Goal: Information Seeking & Learning: Learn about a topic

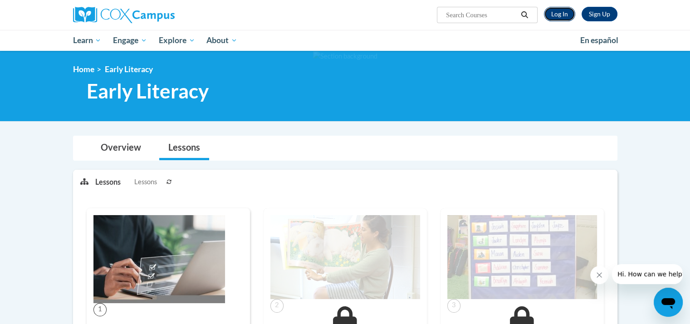
click at [555, 14] on link "Log In" at bounding box center [559, 14] width 31 height 15
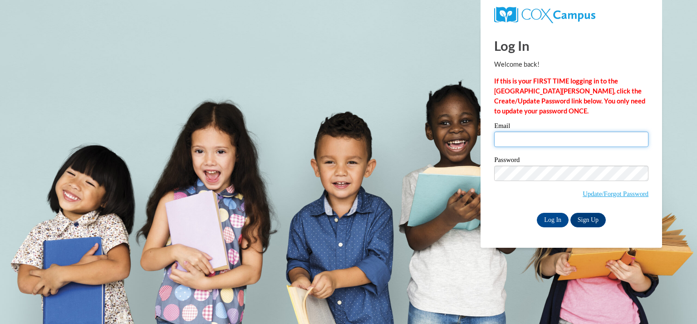
click at [539, 134] on input "Email" at bounding box center [571, 139] width 154 height 15
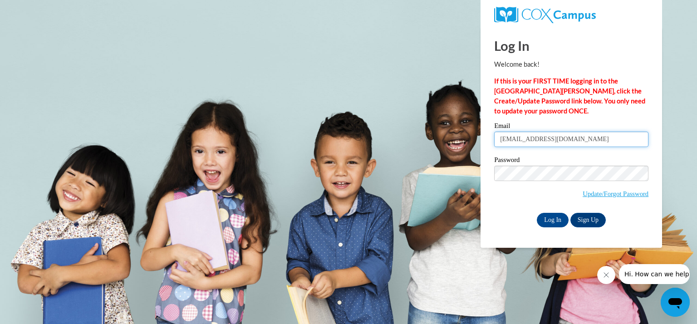
type input "laatschk@kmsd.edu"
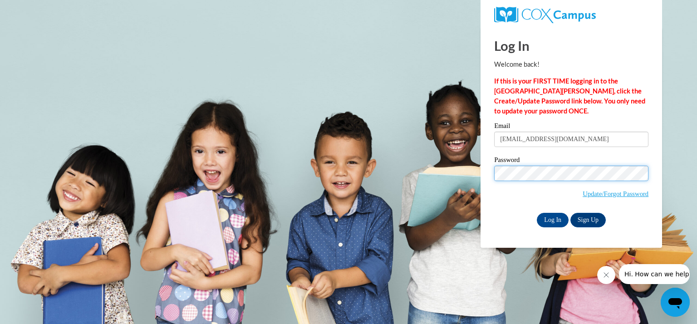
click at [537, 213] on input "Log In" at bounding box center [553, 220] width 32 height 15
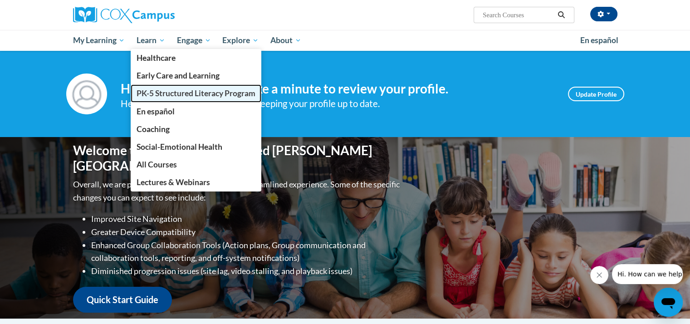
click at [157, 93] on span "PK-5 Structured Literacy Program" at bounding box center [196, 94] width 119 height 10
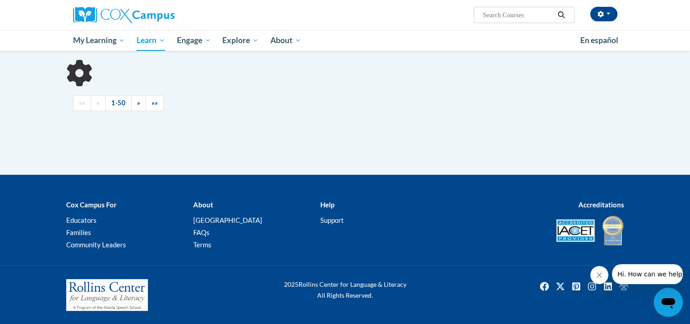
scroll to position [20, 0]
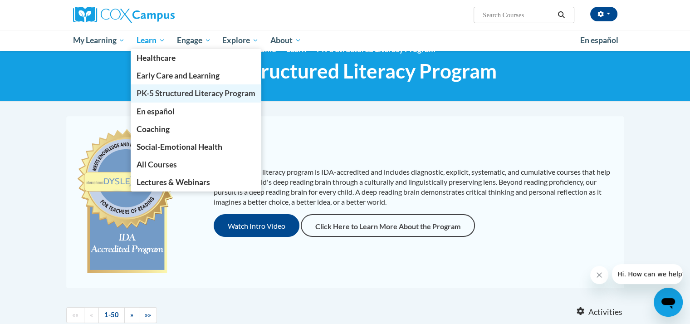
click at [167, 90] on span "PK-5 Structured Literacy Program" at bounding box center [196, 94] width 119 height 10
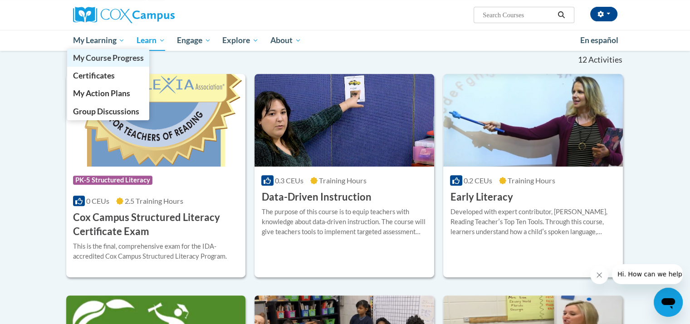
scroll to position [266, 0]
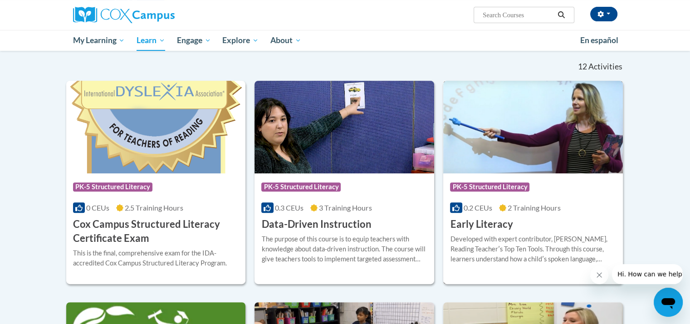
click at [474, 224] on h3 "Early Literacy" at bounding box center [481, 224] width 63 height 14
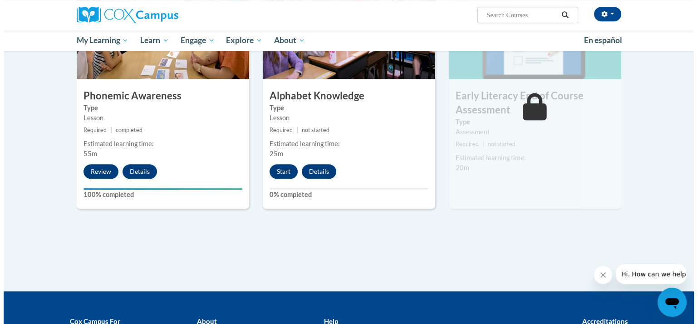
scroll to position [408, 0]
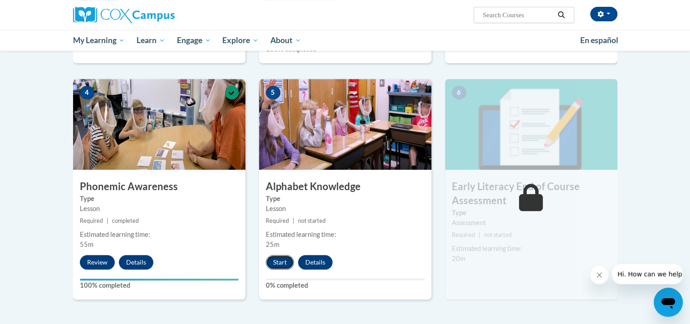
click at [285, 259] on button "Start" at bounding box center [280, 262] width 28 height 15
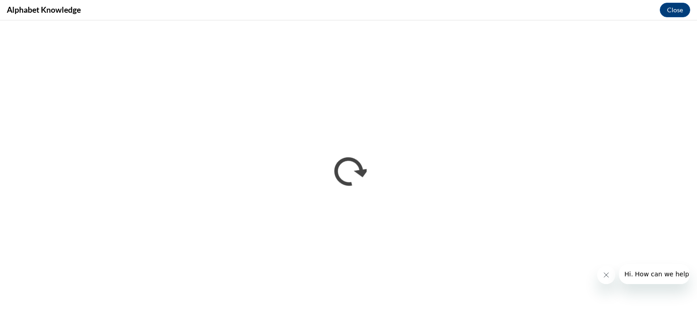
scroll to position [0, 0]
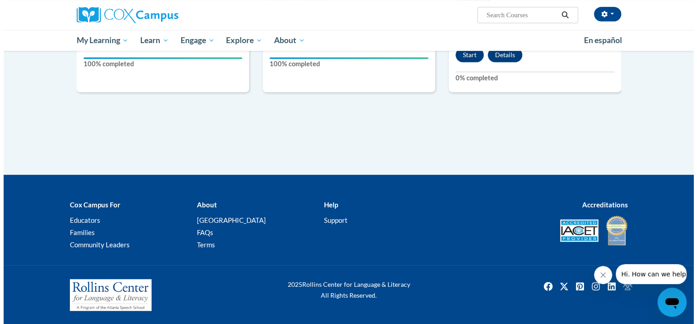
scroll to position [539, 0]
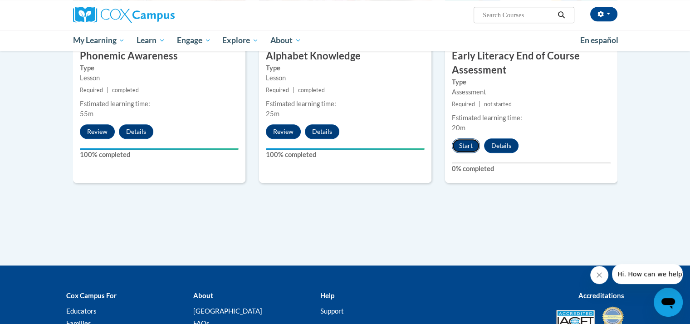
click at [461, 146] on button "Start" at bounding box center [466, 145] width 28 height 15
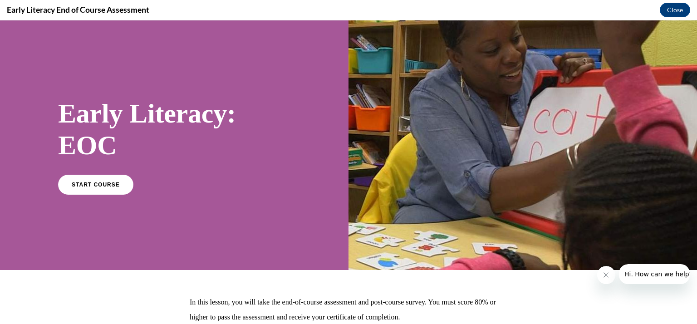
scroll to position [0, 0]
click at [101, 179] on link "START COURSE" at bounding box center [95, 184] width 79 height 21
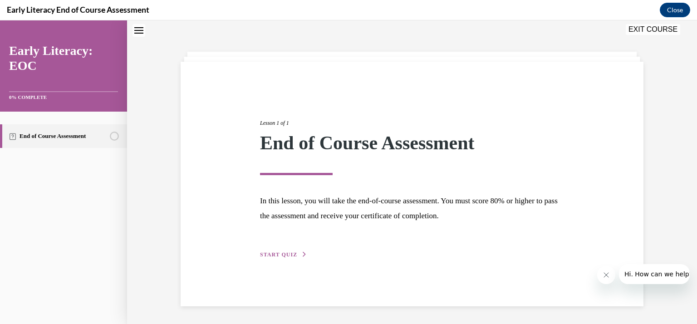
scroll to position [29, 0]
click at [278, 251] on span "START QUIZ" at bounding box center [278, 254] width 37 height 6
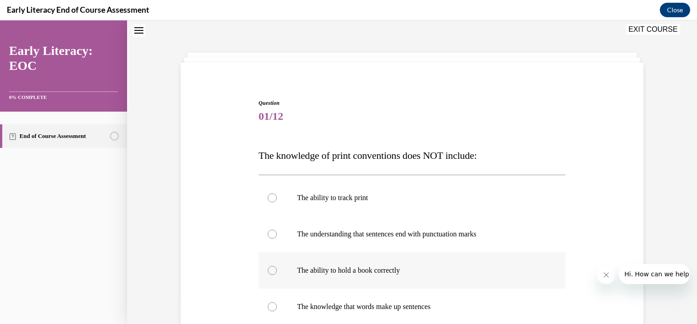
scroll to position [118, 0]
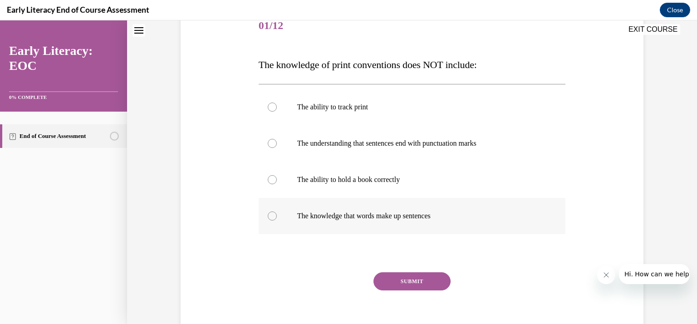
click at [268, 219] on div at bounding box center [272, 215] width 9 height 9
click at [407, 281] on button "SUBMIT" at bounding box center [412, 281] width 77 height 18
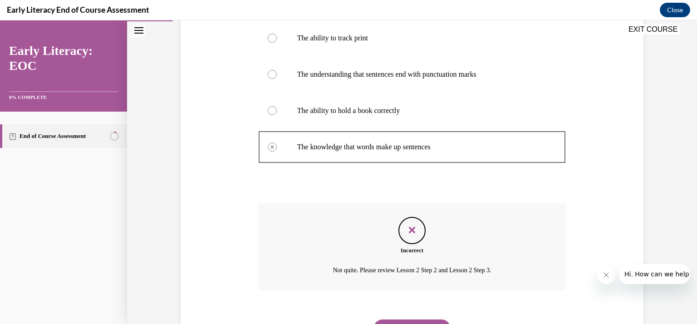
scroll to position [142, 0]
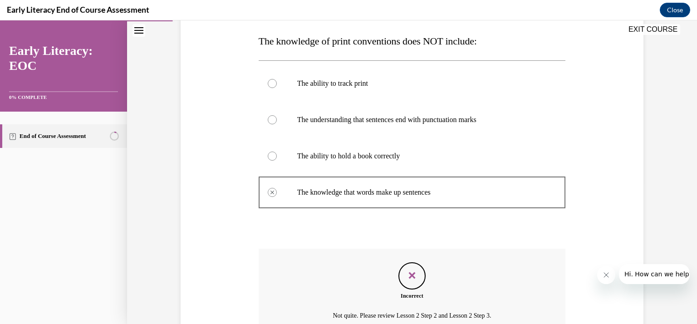
click at [269, 156] on div at bounding box center [272, 156] width 9 height 9
click at [270, 159] on div at bounding box center [272, 156] width 9 height 9
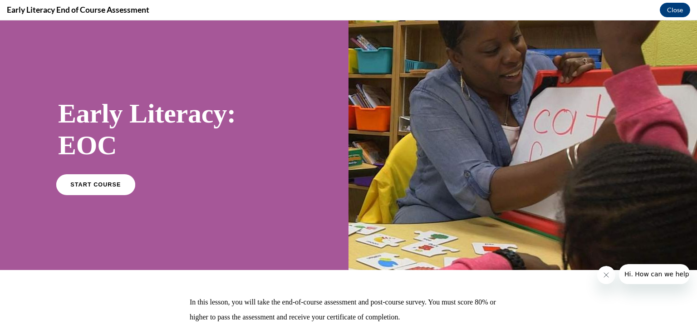
click at [95, 185] on span "START COURSE" at bounding box center [95, 184] width 50 height 7
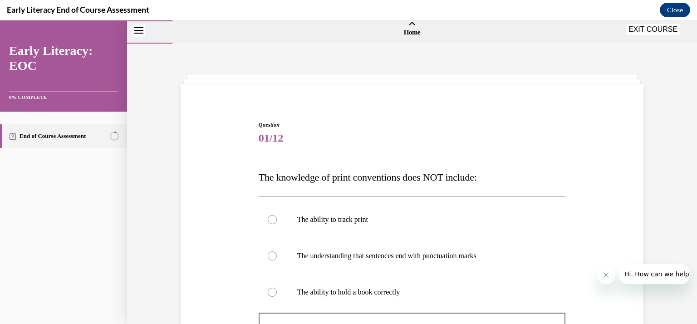
scroll to position [232, 0]
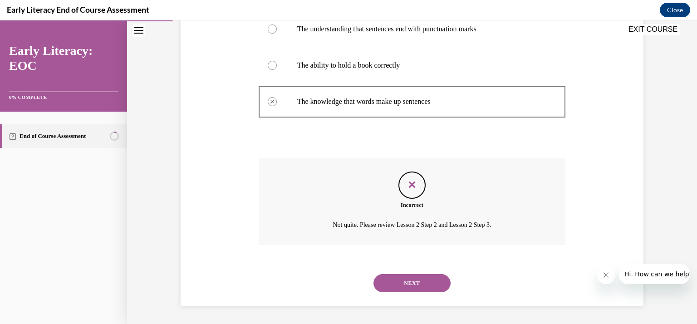
click at [410, 276] on button "NEXT" at bounding box center [412, 283] width 77 height 18
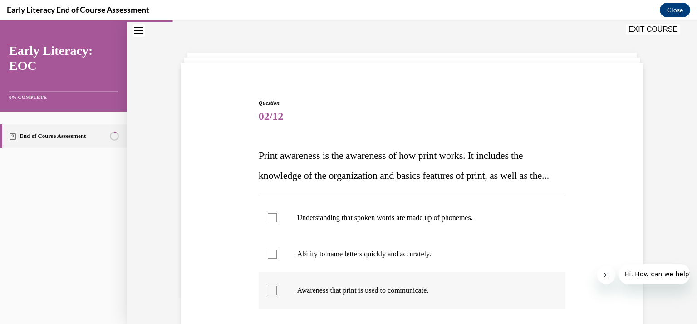
scroll to position [118, 0]
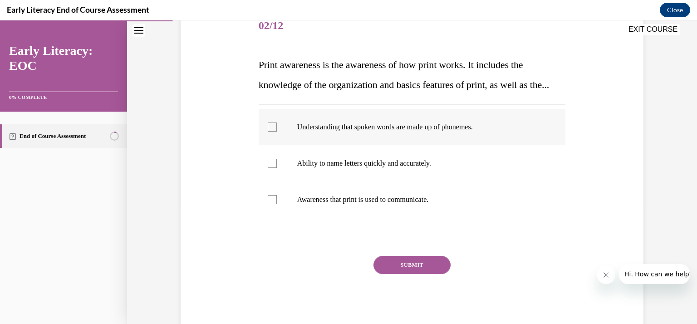
click at [268, 132] on div at bounding box center [272, 127] width 9 height 9
click at [270, 168] on div at bounding box center [272, 163] width 9 height 9
click at [270, 204] on div at bounding box center [272, 199] width 9 height 9
click at [398, 274] on button "SUBMIT" at bounding box center [412, 265] width 77 height 18
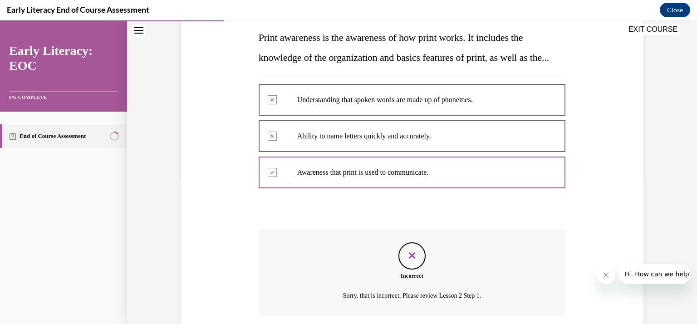
scroll to position [236, 0]
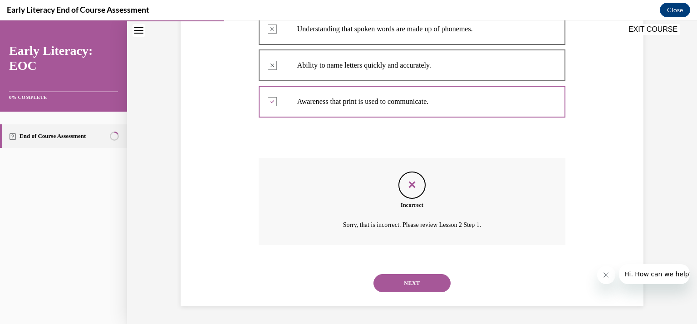
click at [412, 279] on button "NEXT" at bounding box center [412, 283] width 77 height 18
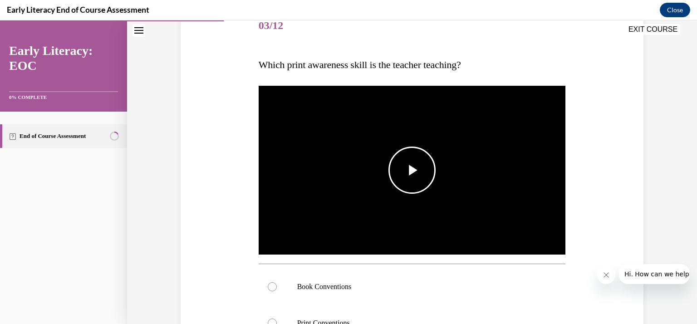
scroll to position [163, 0]
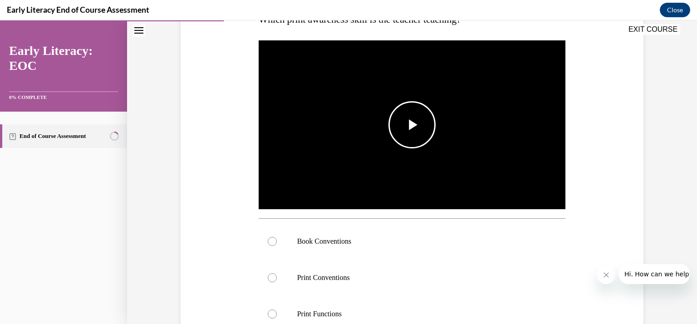
click at [412, 125] on span "Video player" at bounding box center [412, 125] width 0 height 0
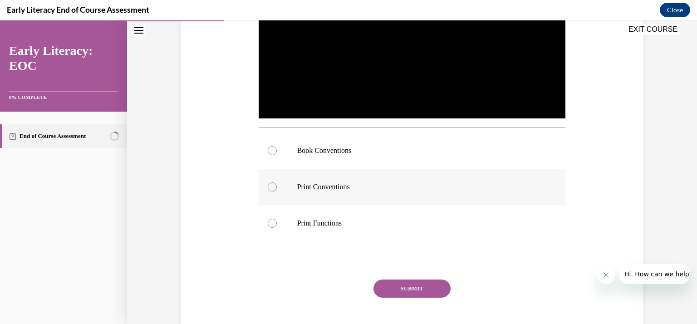
scroll to position [209, 0]
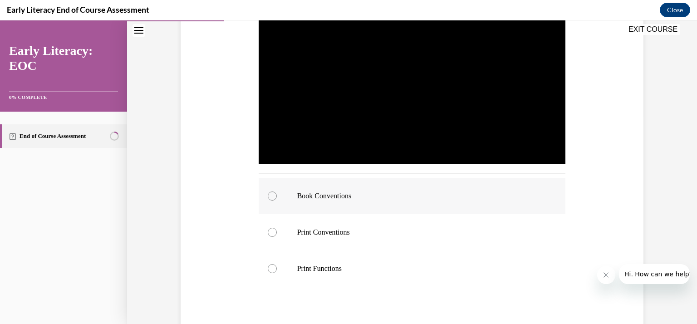
click at [268, 192] on div at bounding box center [272, 196] width 9 height 9
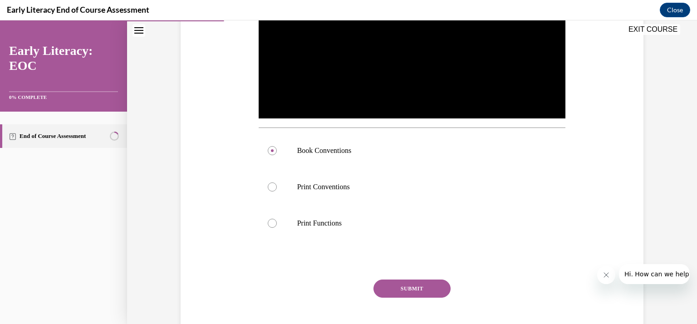
click at [395, 285] on button "SUBMIT" at bounding box center [412, 289] width 77 height 18
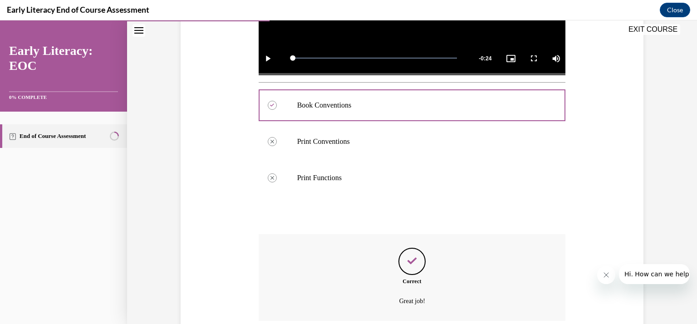
scroll to position [375, 0]
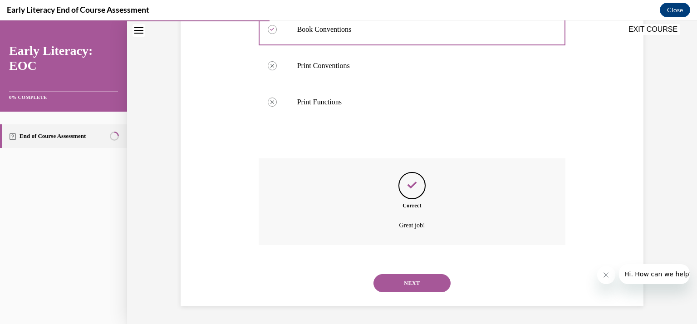
click at [408, 284] on button "NEXT" at bounding box center [412, 283] width 77 height 18
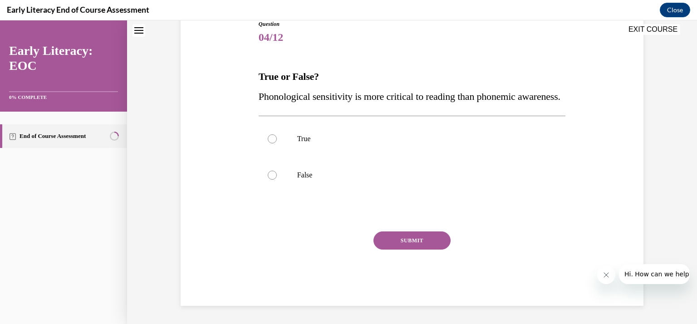
scroll to position [27, 0]
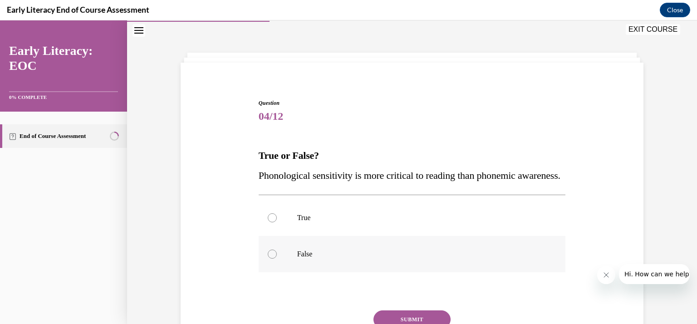
click at [268, 259] on div at bounding box center [272, 254] width 9 height 9
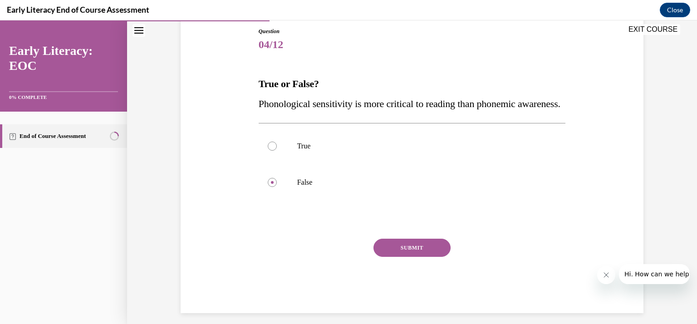
click at [427, 257] on button "SUBMIT" at bounding box center [412, 248] width 77 height 18
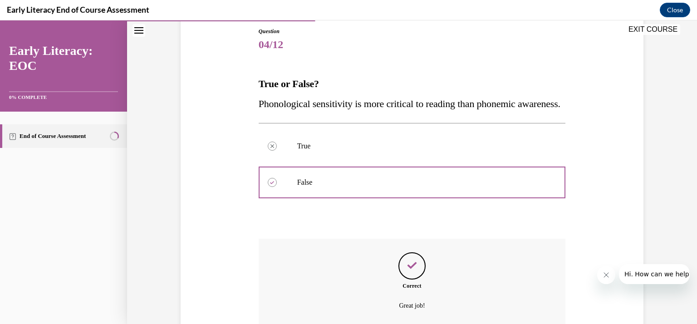
scroll to position [200, 0]
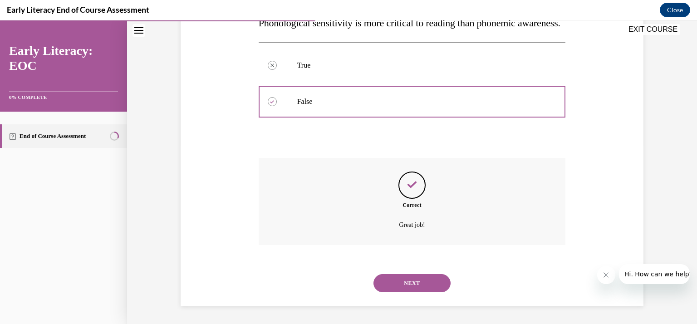
click at [402, 282] on button "NEXT" at bounding box center [412, 283] width 77 height 18
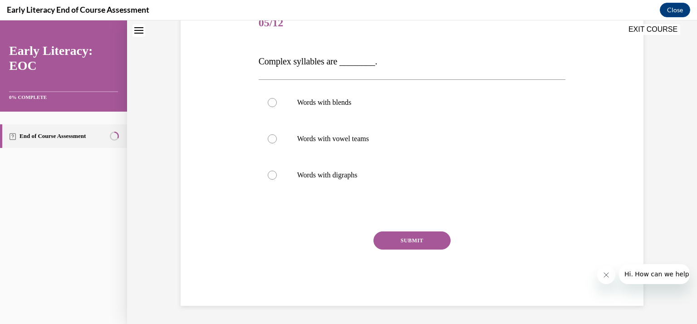
scroll to position [27, 0]
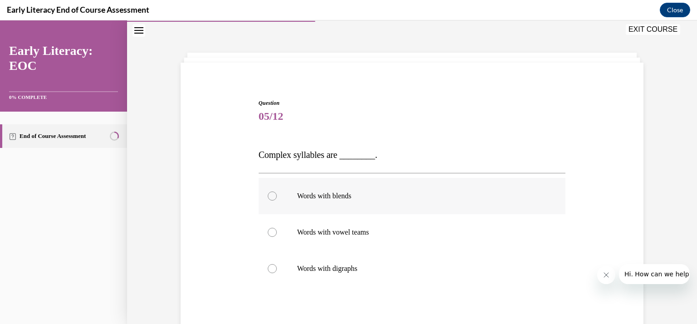
click at [268, 196] on div at bounding box center [272, 196] width 9 height 9
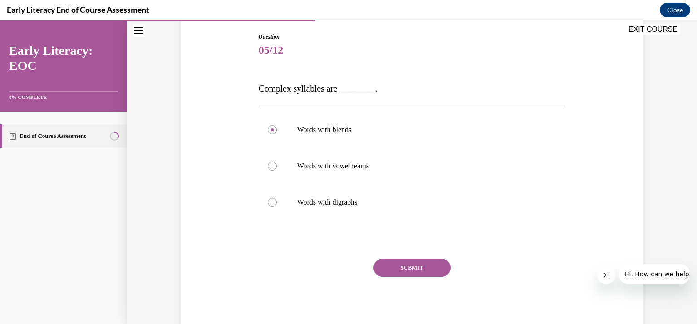
click at [412, 266] on button "SUBMIT" at bounding box center [412, 268] width 77 height 18
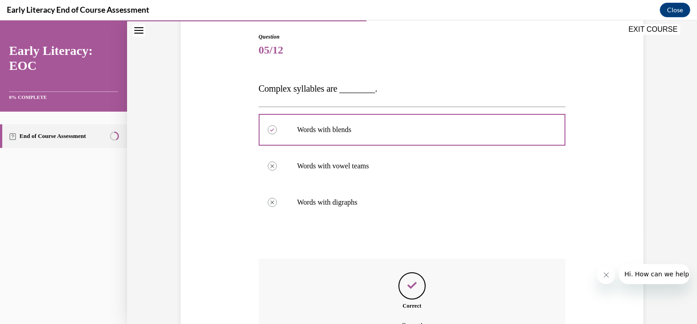
scroll to position [184, 0]
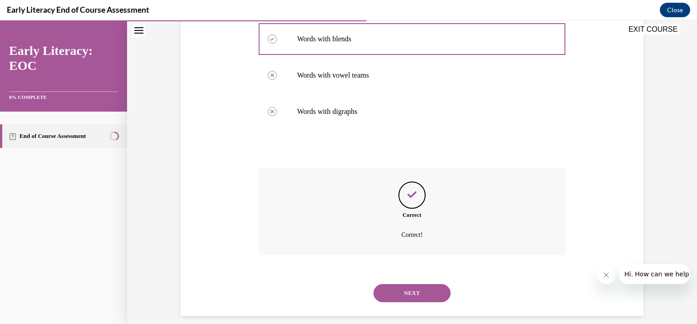
click at [417, 292] on button "NEXT" at bounding box center [412, 293] width 77 height 18
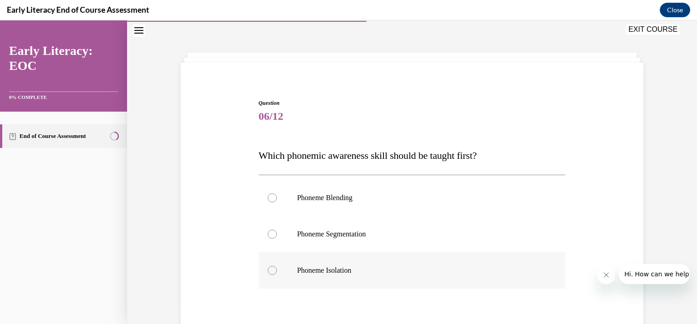
click at [272, 270] on div at bounding box center [272, 270] width 9 height 9
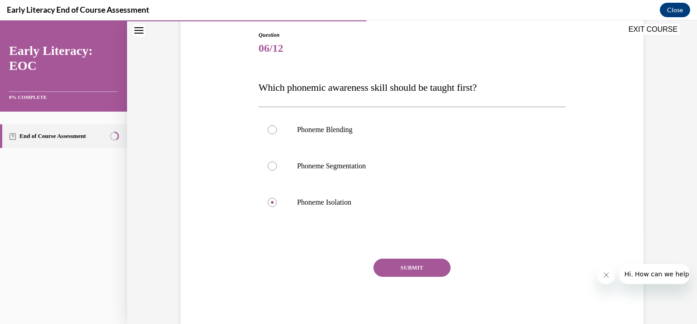
click at [416, 270] on button "SUBMIT" at bounding box center [412, 268] width 77 height 18
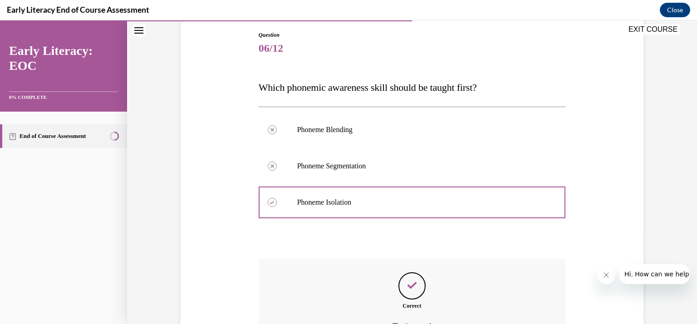
scroll to position [196, 0]
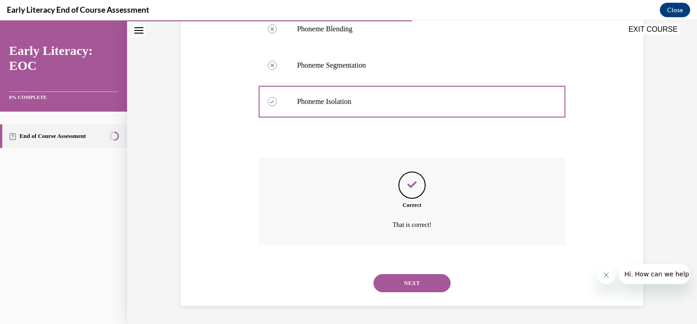
click at [393, 287] on button "NEXT" at bounding box center [412, 283] width 77 height 18
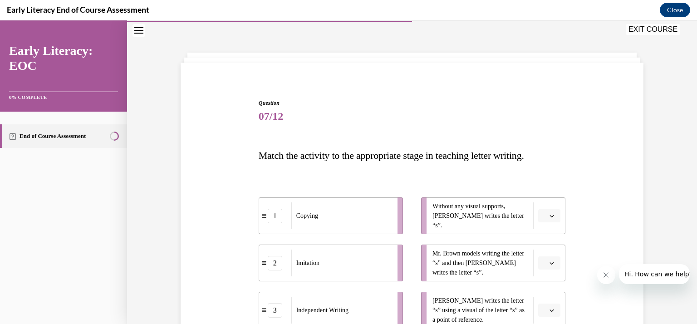
scroll to position [118, 0]
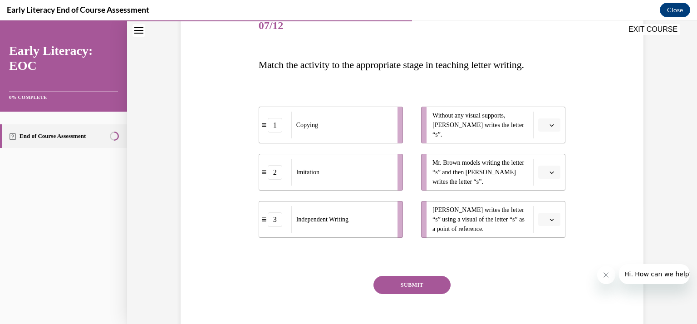
click at [352, 173] on div "Imitation" at bounding box center [341, 172] width 100 height 27
click at [447, 172] on span "Mr. Brown models writing the letter “s” and then Tina writes the letter “s”." at bounding box center [481, 172] width 96 height 29
click at [544, 170] on span "Please select an option" at bounding box center [545, 172] width 3 height 9
click at [548, 226] on div "2" at bounding box center [545, 228] width 23 height 18
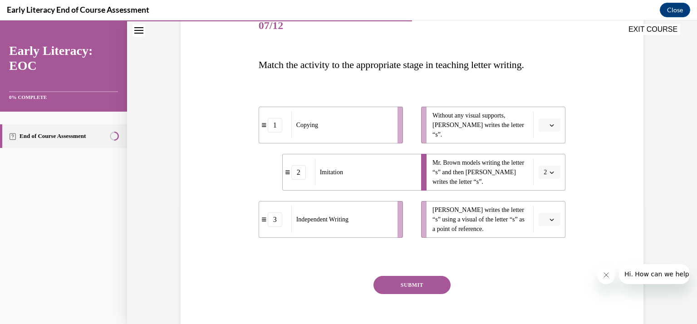
click at [550, 123] on icon "button" at bounding box center [552, 125] width 5 height 5
click at [544, 201] on span "3" at bounding box center [542, 199] width 3 height 7
click at [544, 218] on span "Please select an option" at bounding box center [545, 219] width 3 height 9
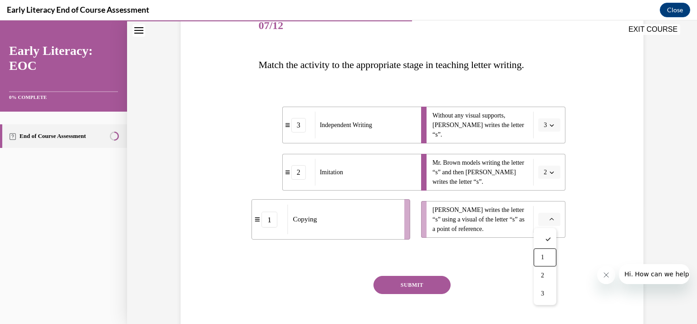
click at [548, 252] on div "1" at bounding box center [545, 257] width 23 height 18
click at [405, 285] on button "SUBMIT" at bounding box center [412, 285] width 77 height 18
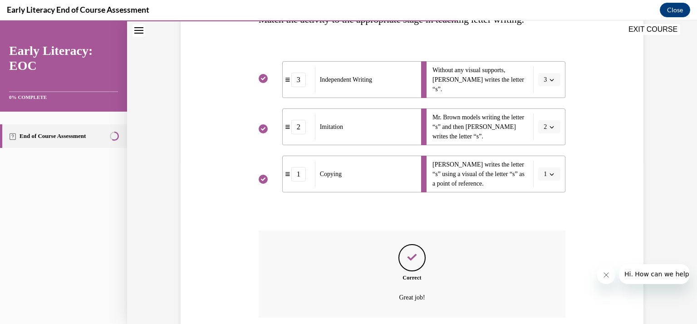
scroll to position [236, 0]
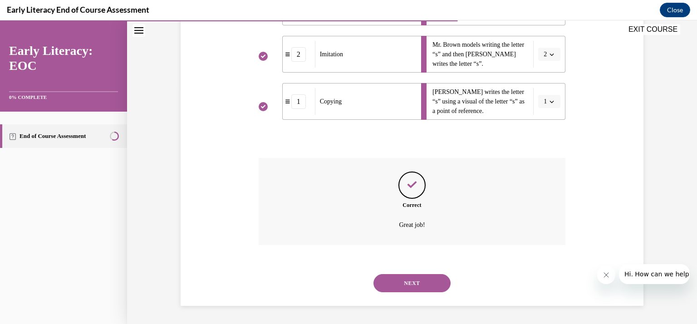
click at [416, 279] on button "NEXT" at bounding box center [412, 283] width 77 height 18
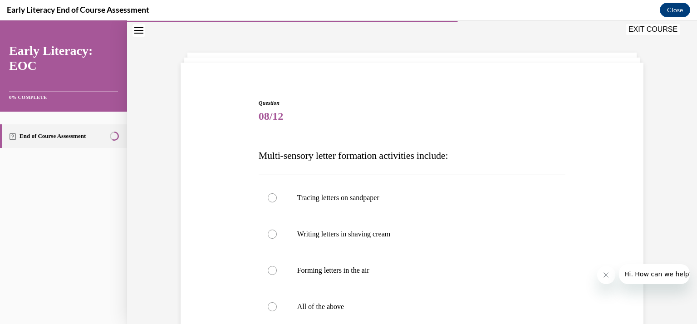
scroll to position [73, 0]
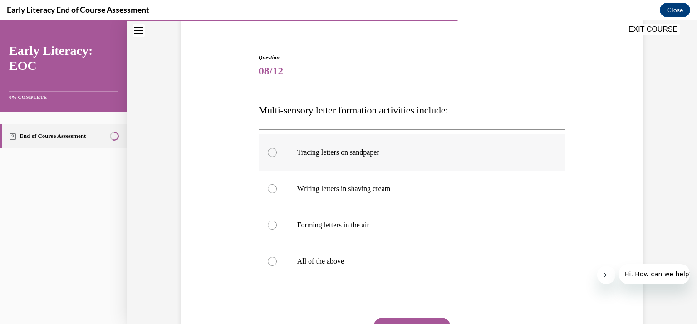
click at [270, 149] on div at bounding box center [272, 152] width 9 height 9
click at [271, 187] on div at bounding box center [272, 188] width 9 height 9
click at [268, 259] on div at bounding box center [272, 261] width 9 height 9
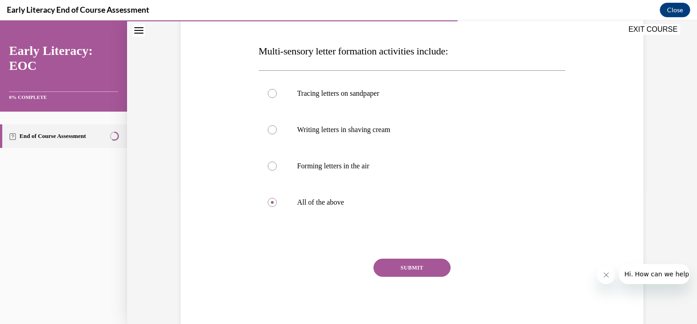
click at [397, 267] on button "SUBMIT" at bounding box center [412, 268] width 77 height 18
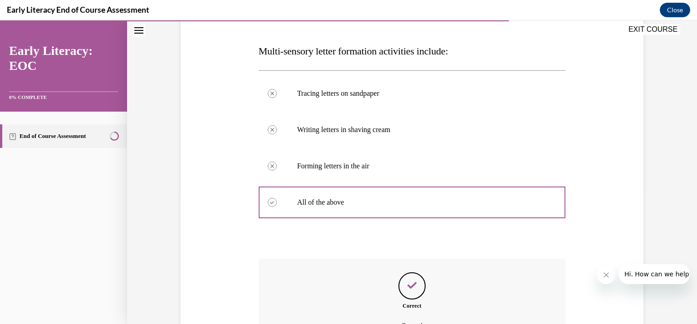
scroll to position [232, 0]
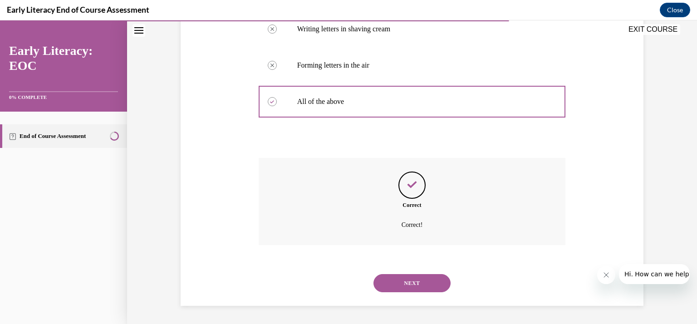
click at [403, 283] on button "NEXT" at bounding box center [412, 283] width 77 height 18
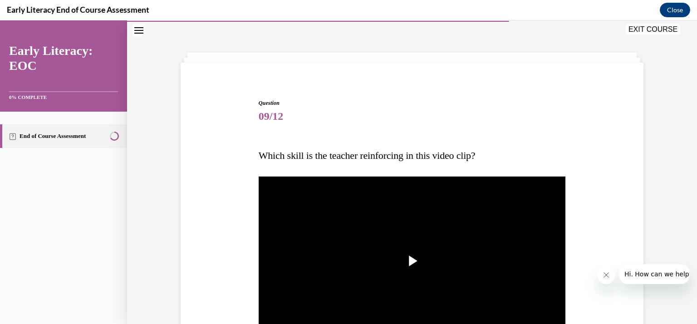
scroll to position [118, 0]
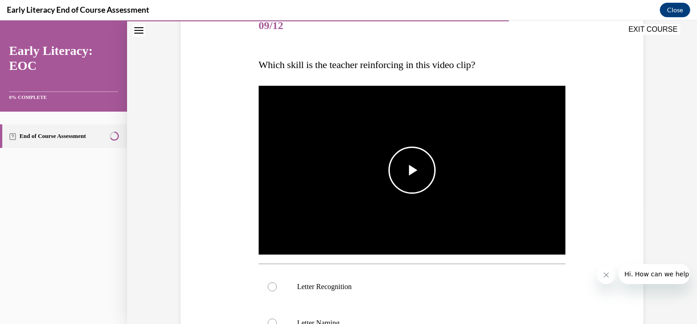
click at [412, 170] on span "Video player" at bounding box center [412, 170] width 0 height 0
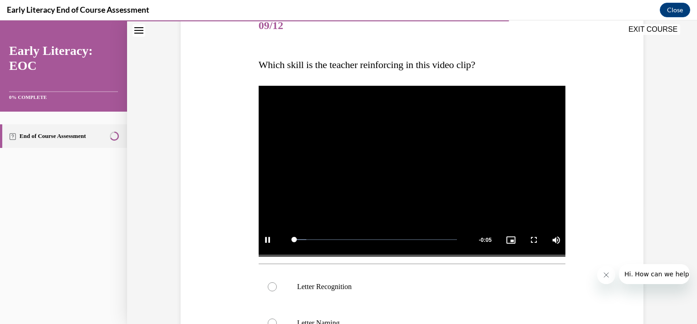
scroll to position [209, 0]
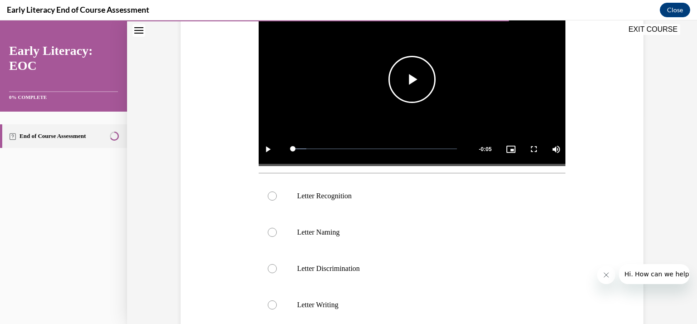
click at [412, 79] on span "Video player" at bounding box center [412, 79] width 0 height 0
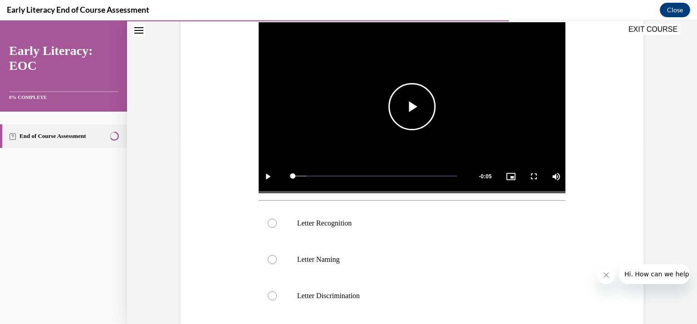
click at [412, 107] on span "Video player" at bounding box center [412, 107] width 0 height 0
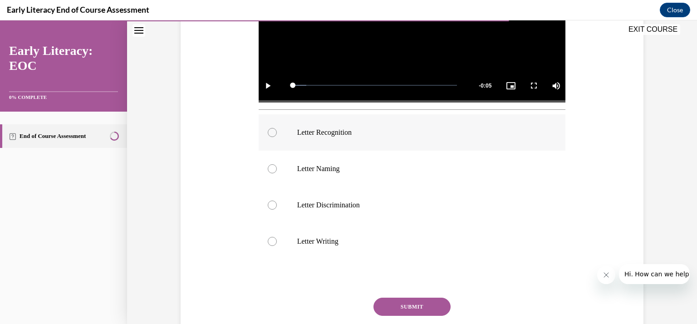
click at [268, 129] on div at bounding box center [272, 132] width 9 height 9
click at [403, 303] on button "SUBMIT" at bounding box center [412, 307] width 77 height 18
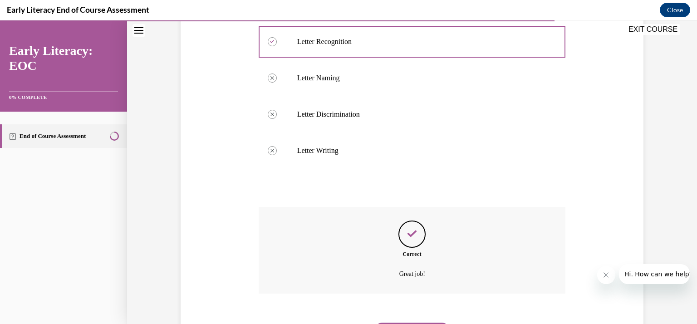
scroll to position [408, 0]
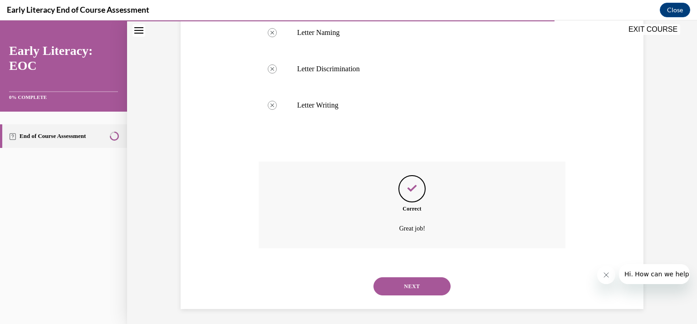
click at [403, 285] on button "NEXT" at bounding box center [412, 286] width 77 height 18
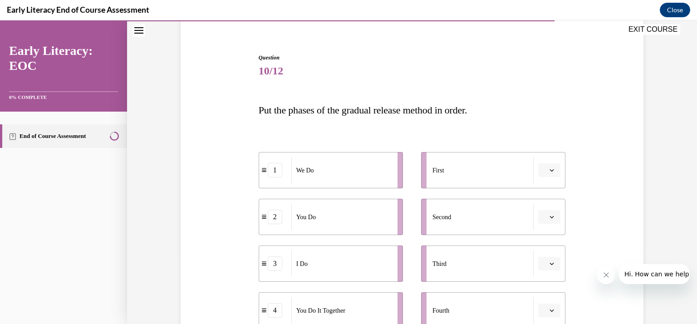
scroll to position [118, 0]
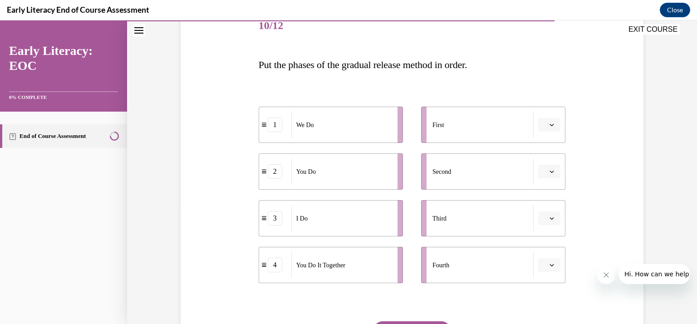
click at [552, 122] on span "button" at bounding box center [552, 125] width 6 height 6
click at [541, 202] on span "3" at bounding box center [542, 199] width 3 height 7
click at [550, 169] on icon "button" at bounding box center [552, 171] width 5 height 5
click at [536, 209] on div "1" at bounding box center [545, 210] width 23 height 18
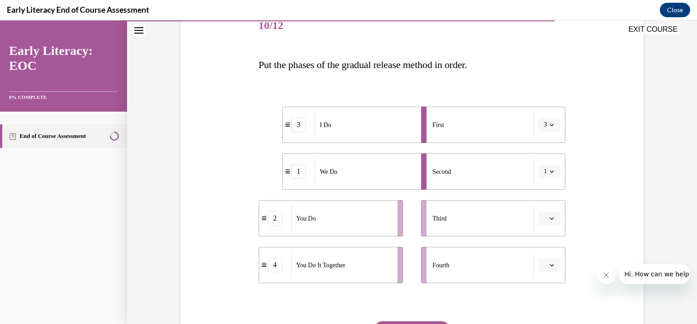
click at [550, 217] on icon "button" at bounding box center [552, 218] width 5 height 5
click at [546, 311] on div "4" at bounding box center [545, 311] width 23 height 18
click at [550, 264] on icon "button" at bounding box center [552, 265] width 5 height 5
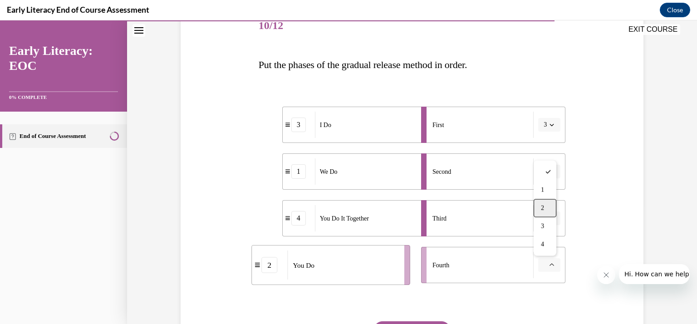
click at [546, 207] on div "2" at bounding box center [545, 208] width 23 height 18
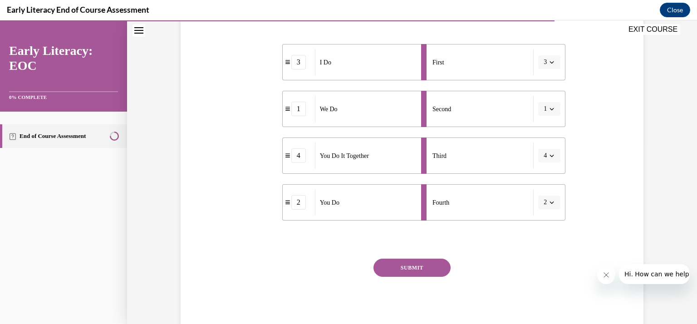
click at [406, 270] on button "SUBMIT" at bounding box center [412, 268] width 77 height 18
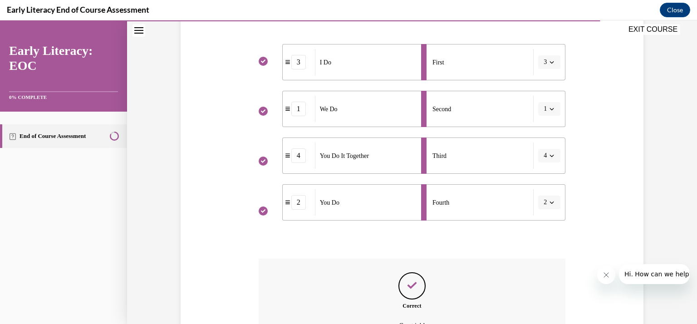
scroll to position [281, 0]
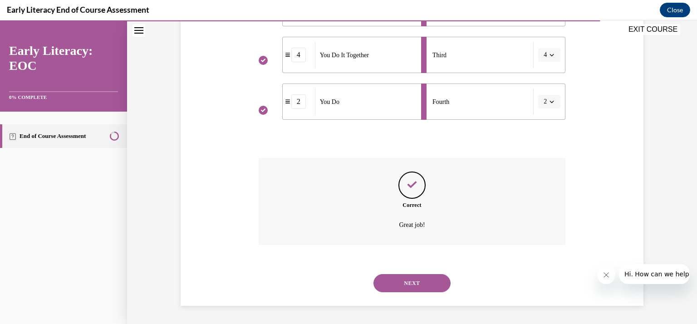
click at [404, 280] on button "NEXT" at bounding box center [412, 283] width 77 height 18
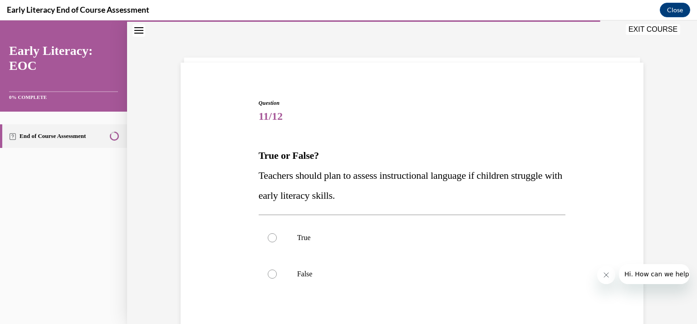
scroll to position [73, 0]
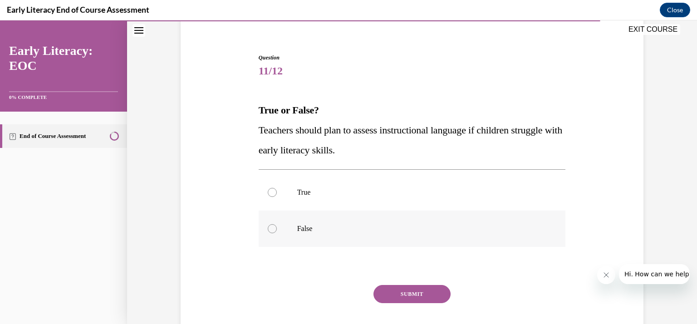
click at [270, 226] on div at bounding box center [272, 228] width 9 height 9
click at [268, 193] on div at bounding box center [272, 192] width 9 height 9
click at [416, 290] on button "SUBMIT" at bounding box center [412, 294] width 77 height 18
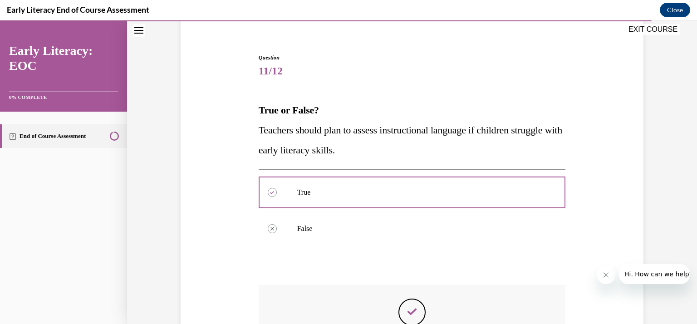
scroll to position [200, 0]
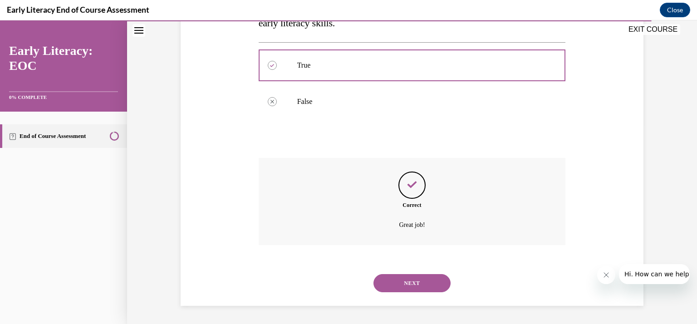
click at [411, 281] on button "NEXT" at bounding box center [412, 283] width 77 height 18
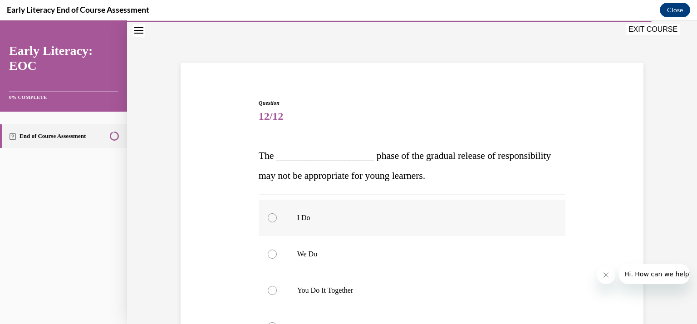
scroll to position [118, 0]
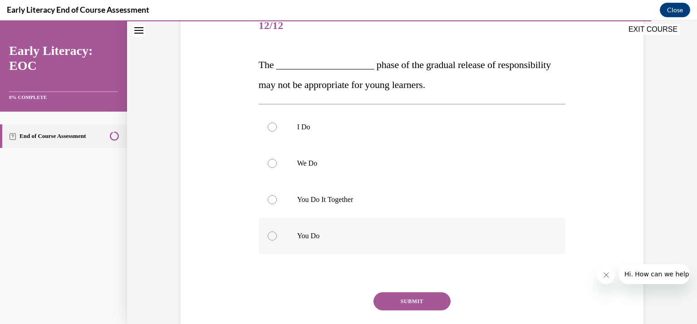
click at [268, 232] on div at bounding box center [272, 235] width 9 height 9
click at [418, 299] on button "SUBMIT" at bounding box center [412, 301] width 77 height 18
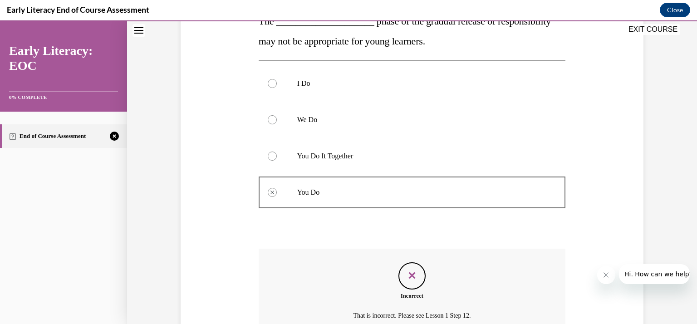
scroll to position [252, 0]
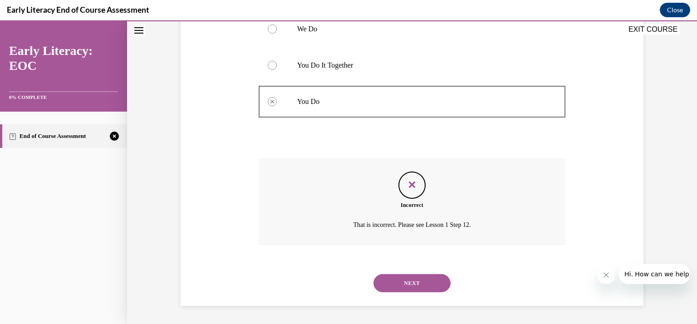
click at [422, 286] on button "NEXT" at bounding box center [412, 283] width 77 height 18
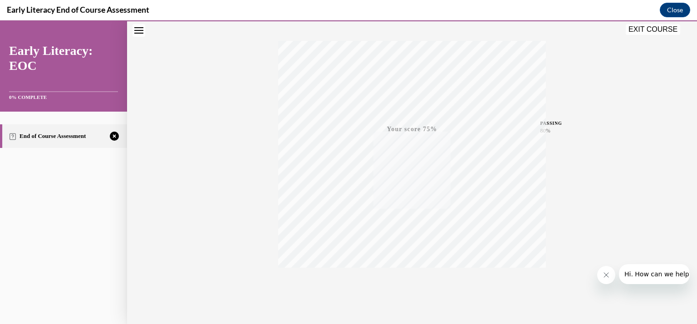
scroll to position [162, 0]
click at [412, 251] on button "TAKE AGAIN" at bounding box center [412, 262] width 54 height 41
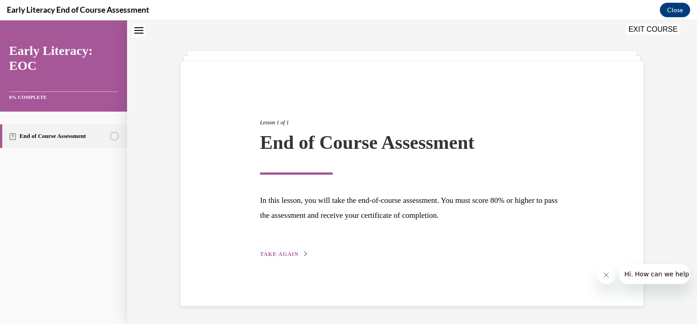
scroll to position [29, 0]
click at [280, 257] on span "TAKE AGAIN" at bounding box center [279, 254] width 39 height 6
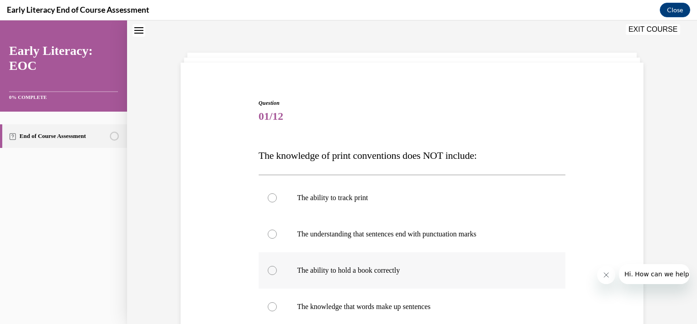
click at [269, 273] on div at bounding box center [272, 270] width 9 height 9
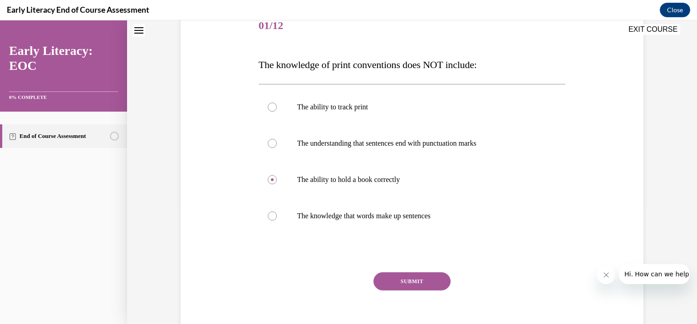
scroll to position [132, 0]
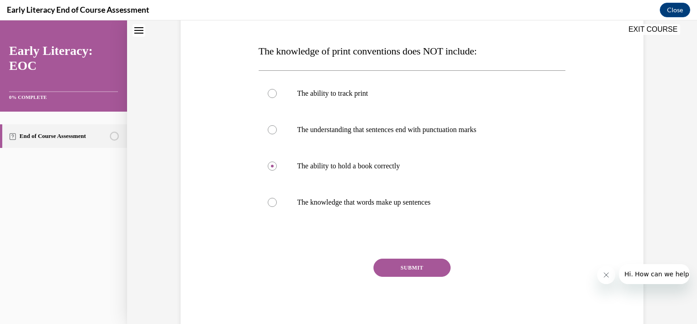
click at [403, 265] on button "SUBMIT" at bounding box center [412, 268] width 77 height 18
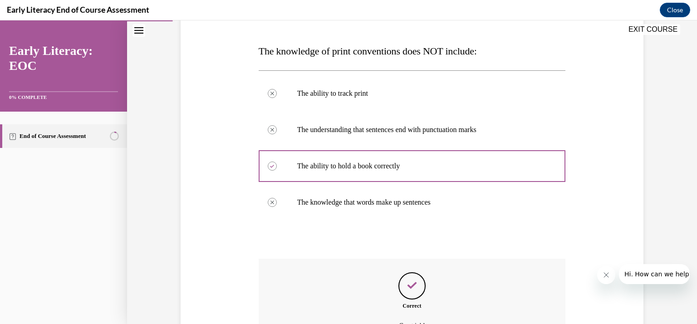
scroll to position [222, 0]
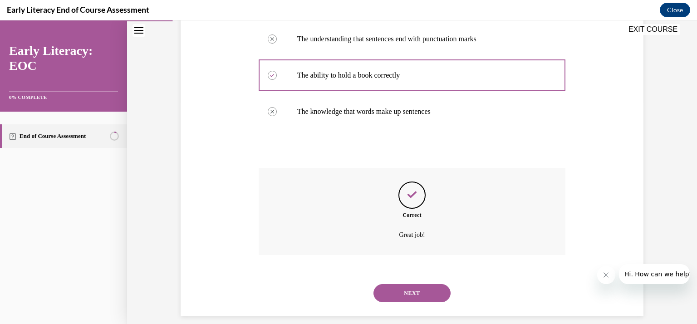
click at [412, 288] on button "NEXT" at bounding box center [412, 293] width 77 height 18
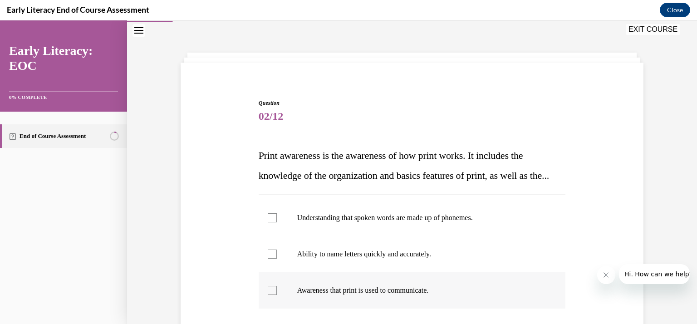
click at [268, 295] on div at bounding box center [272, 290] width 9 height 9
click at [269, 222] on div at bounding box center [272, 217] width 9 height 9
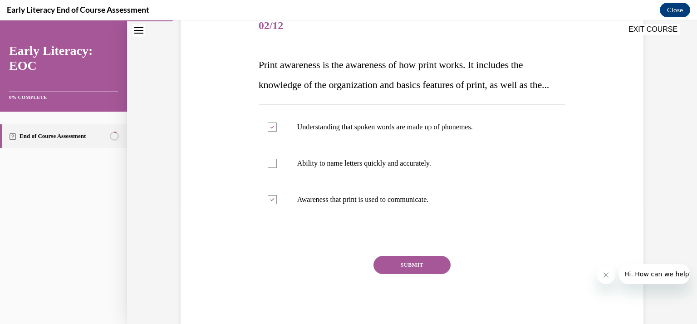
click at [424, 274] on button "SUBMIT" at bounding box center [412, 265] width 77 height 18
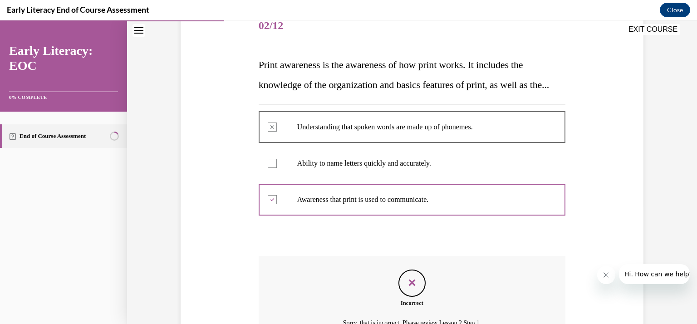
scroll to position [209, 0]
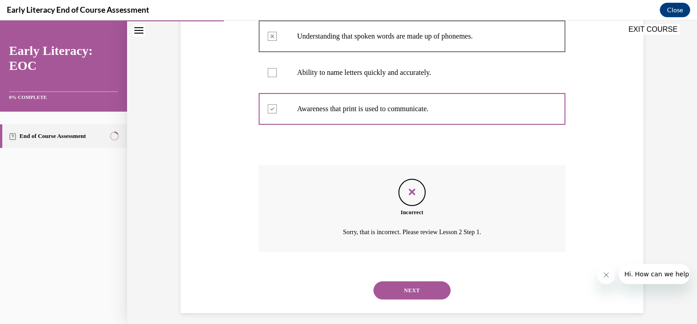
click at [425, 300] on button "NEXT" at bounding box center [412, 290] width 77 height 18
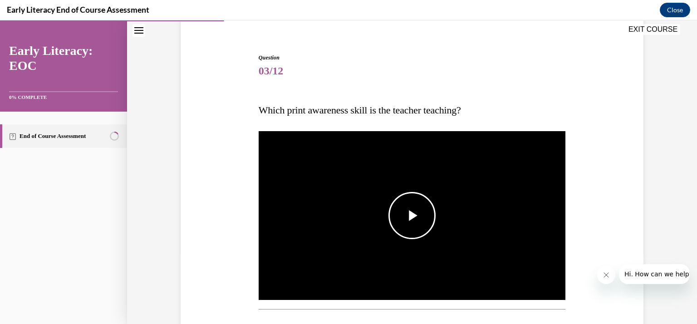
scroll to position [163, 0]
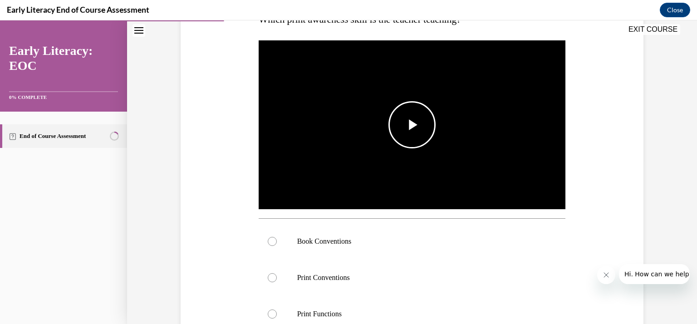
click at [412, 125] on span "Video player" at bounding box center [412, 125] width 0 height 0
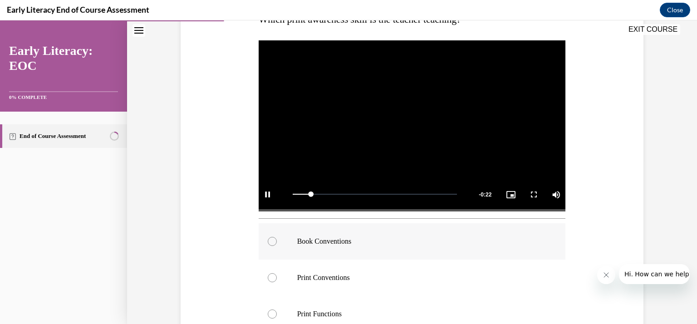
click at [268, 241] on div at bounding box center [272, 241] width 9 height 9
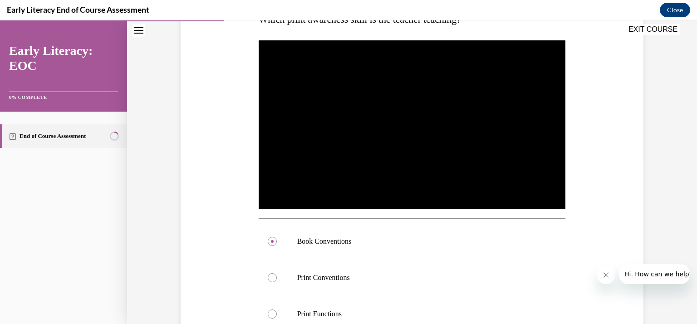
scroll to position [275, 0]
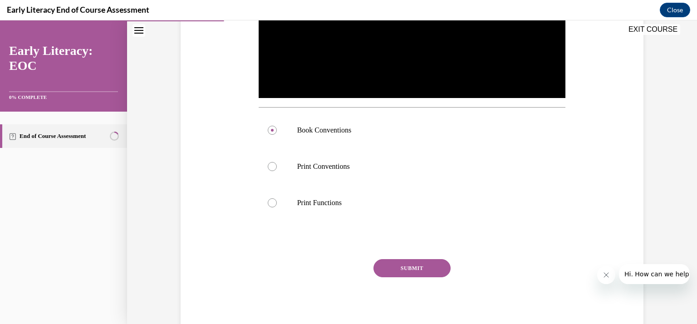
click at [403, 269] on button "SUBMIT" at bounding box center [412, 268] width 77 height 18
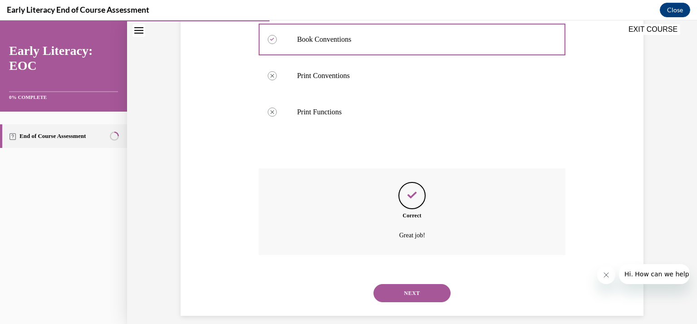
click at [400, 296] on button "NEXT" at bounding box center [412, 293] width 77 height 18
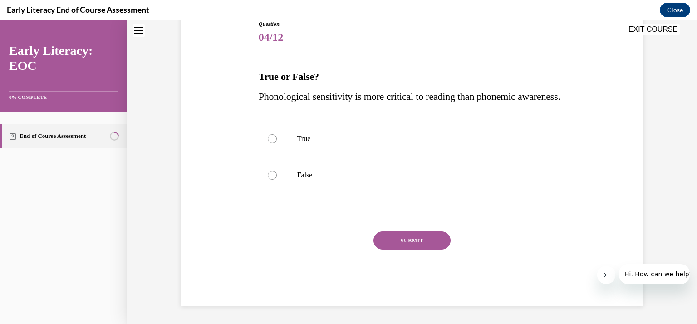
scroll to position [27, 0]
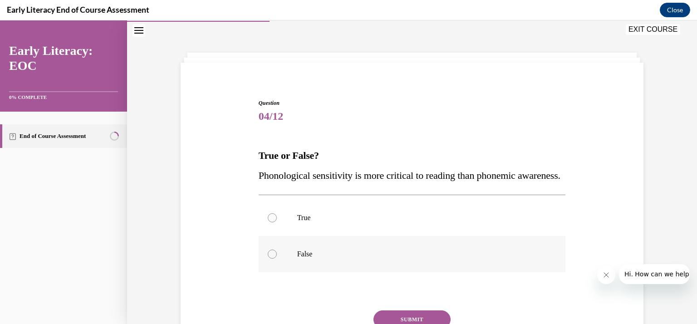
click at [263, 271] on div at bounding box center [412, 254] width 307 height 36
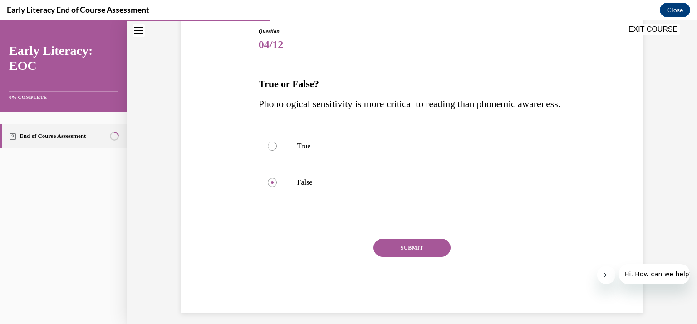
click at [408, 257] on button "SUBMIT" at bounding box center [412, 248] width 77 height 18
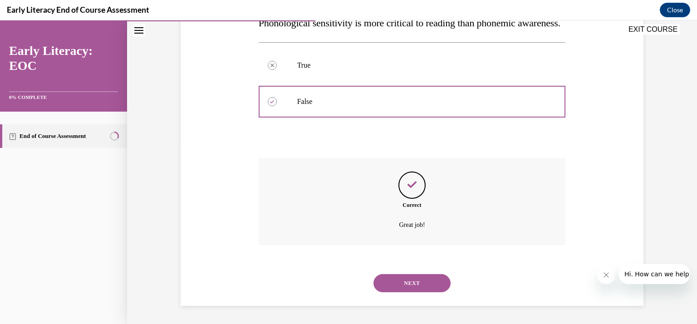
click at [401, 280] on button "NEXT" at bounding box center [412, 283] width 77 height 18
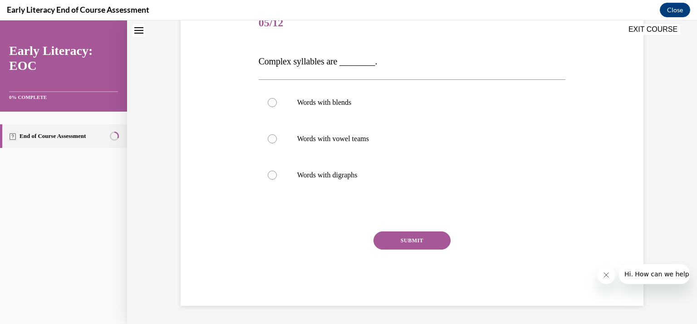
scroll to position [27, 0]
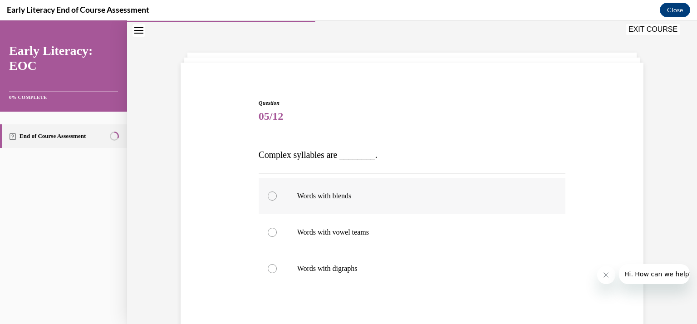
click at [268, 195] on div at bounding box center [272, 196] width 9 height 9
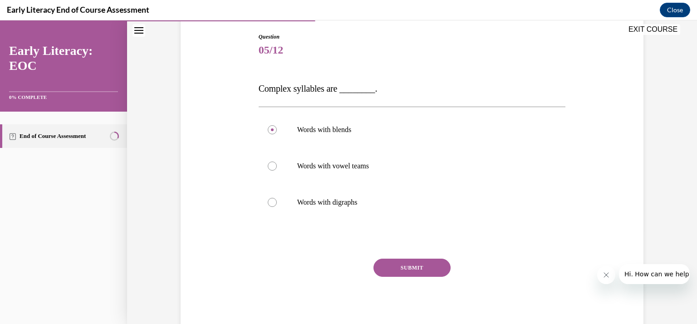
click at [407, 262] on button "SUBMIT" at bounding box center [412, 268] width 77 height 18
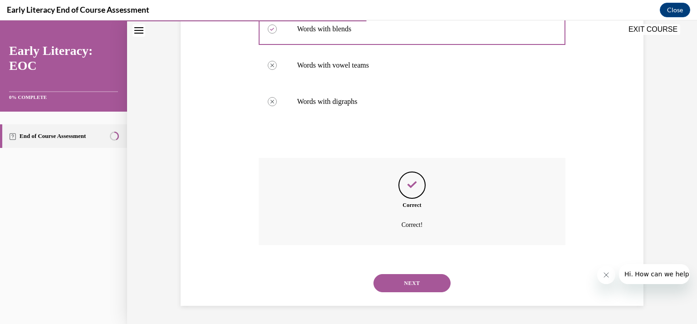
click at [410, 283] on button "NEXT" at bounding box center [412, 283] width 77 height 18
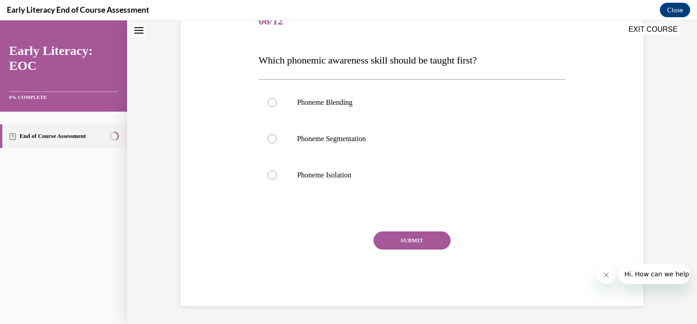
scroll to position [27, 0]
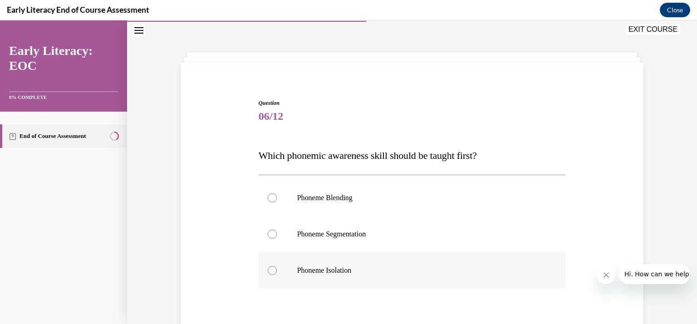
click at [272, 269] on div at bounding box center [272, 270] width 9 height 9
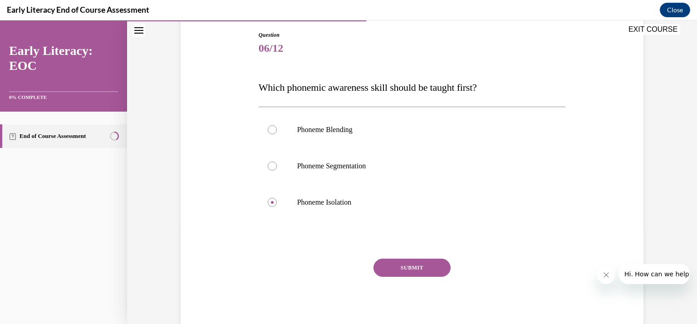
click at [398, 266] on button "SUBMIT" at bounding box center [412, 268] width 77 height 18
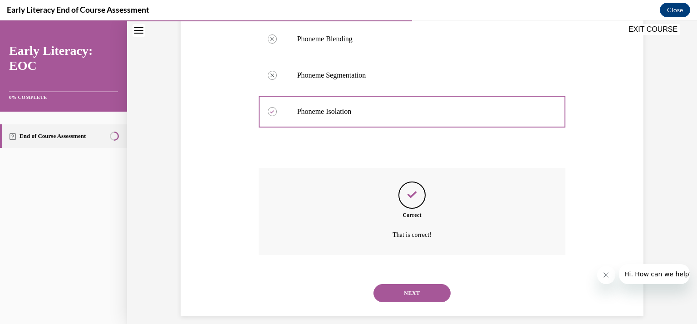
click at [398, 285] on button "NEXT" at bounding box center [412, 293] width 77 height 18
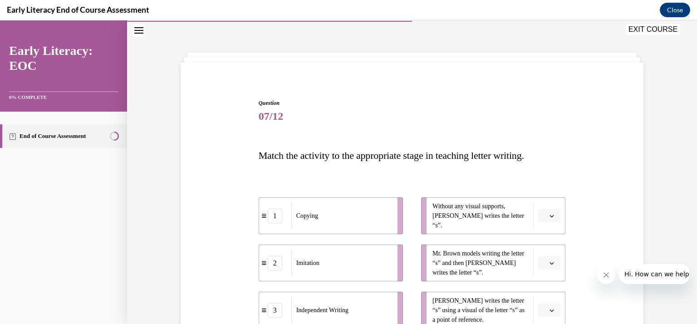
scroll to position [118, 0]
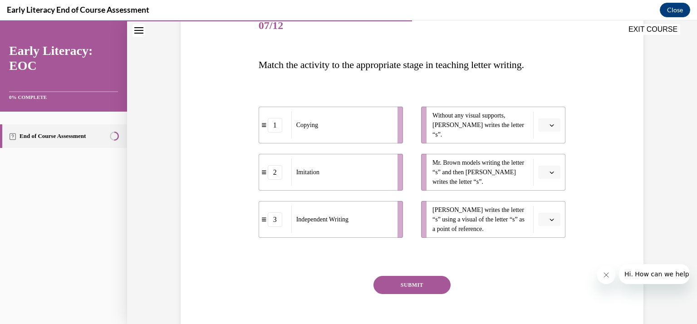
click at [544, 128] on span "Please select an option" at bounding box center [545, 125] width 3 height 9
click at [545, 204] on div "3" at bounding box center [545, 199] width 23 height 18
click at [552, 173] on button "button" at bounding box center [549, 173] width 22 height 14
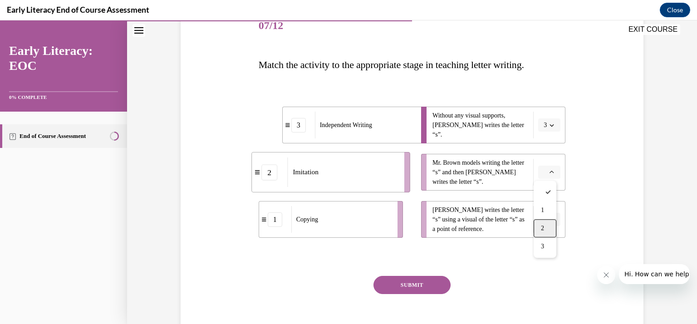
click at [550, 225] on div "2" at bounding box center [545, 228] width 23 height 18
click at [550, 219] on icon "button" at bounding box center [552, 219] width 5 height 5
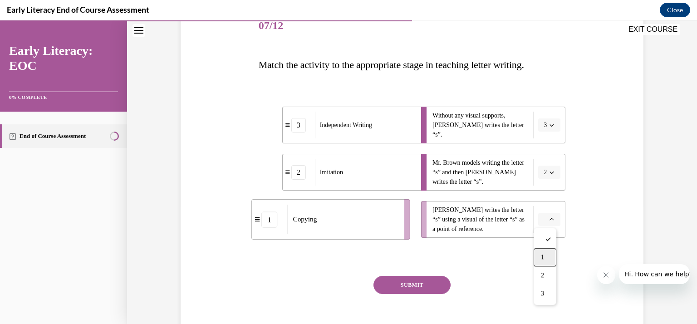
click at [546, 250] on div "1" at bounding box center [545, 257] width 23 height 18
click at [427, 285] on button "SUBMIT" at bounding box center [412, 285] width 77 height 18
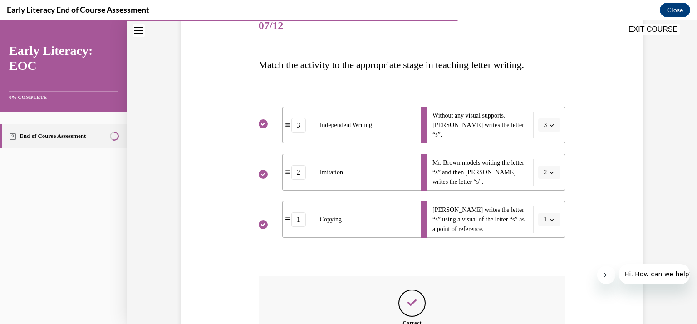
scroll to position [209, 0]
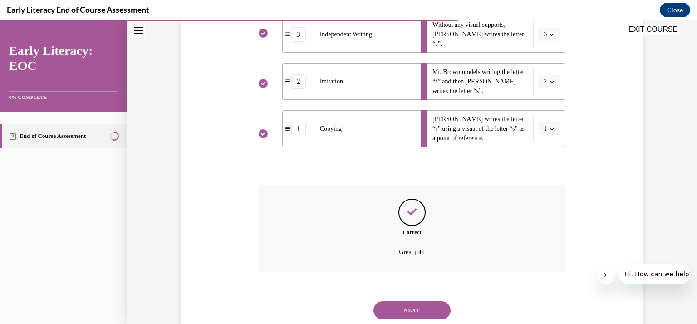
click at [412, 310] on button "NEXT" at bounding box center [412, 310] width 77 height 18
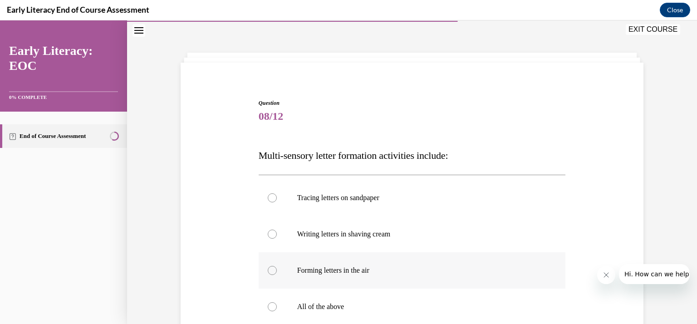
scroll to position [118, 0]
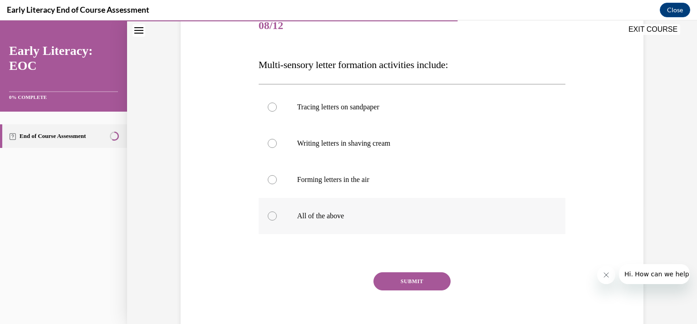
click at [269, 216] on div at bounding box center [272, 215] width 9 height 9
click at [412, 278] on button "SUBMIT" at bounding box center [412, 281] width 77 height 18
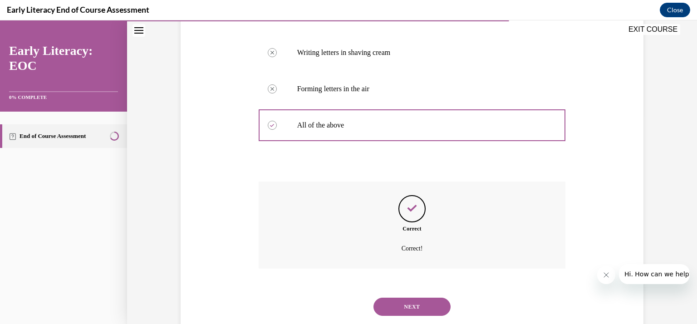
click at [418, 311] on button "NEXT" at bounding box center [412, 307] width 77 height 18
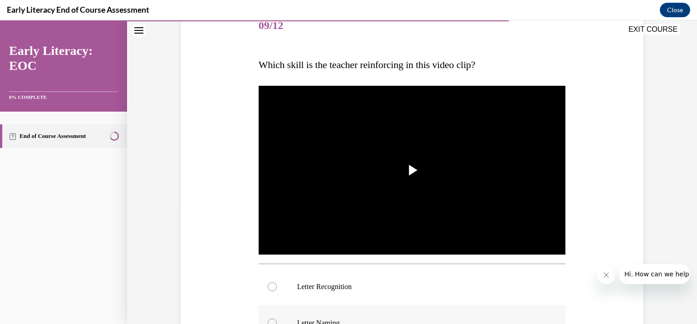
scroll to position [209, 0]
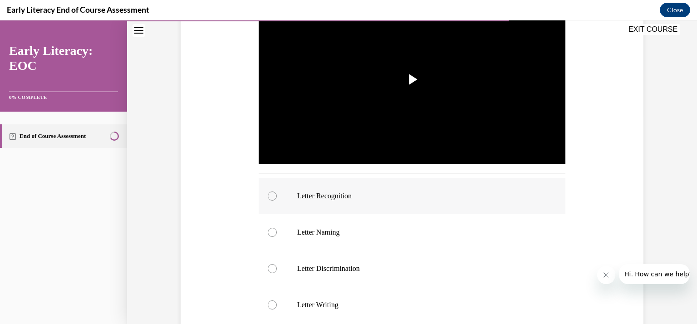
click at [269, 196] on div at bounding box center [272, 196] width 9 height 9
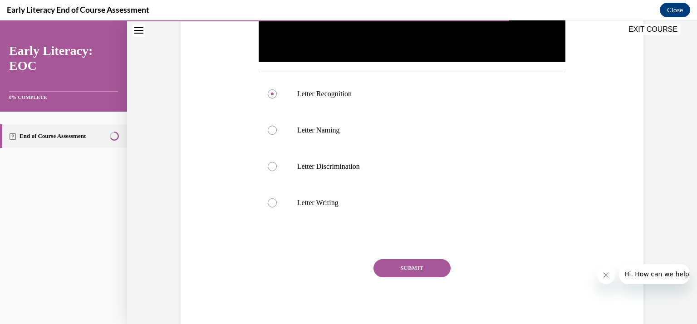
click at [420, 267] on button "SUBMIT" at bounding box center [412, 268] width 77 height 18
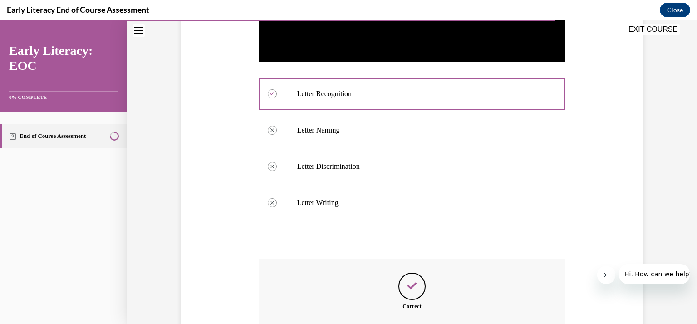
scroll to position [412, 0]
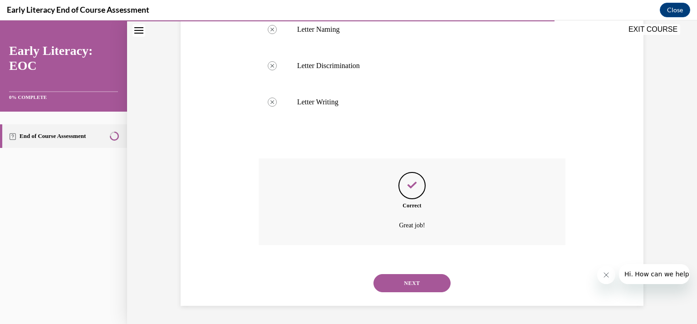
click at [408, 278] on button "NEXT" at bounding box center [412, 283] width 77 height 18
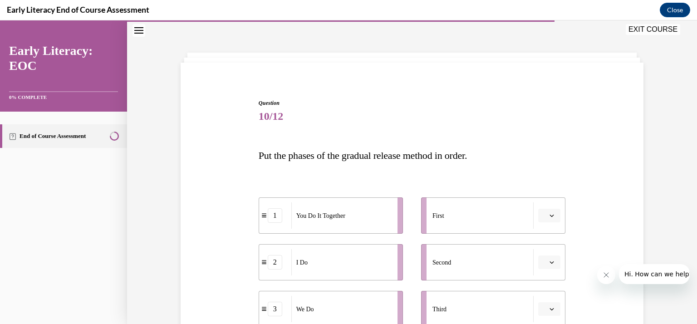
scroll to position [118, 0]
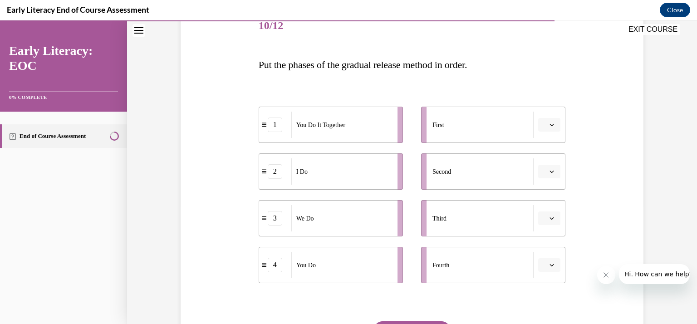
click at [551, 125] on icon "button" at bounding box center [552, 125] width 5 height 5
click at [546, 201] on div "3" at bounding box center [545, 199] width 23 height 18
click at [550, 170] on icon "button" at bounding box center [552, 171] width 5 height 5
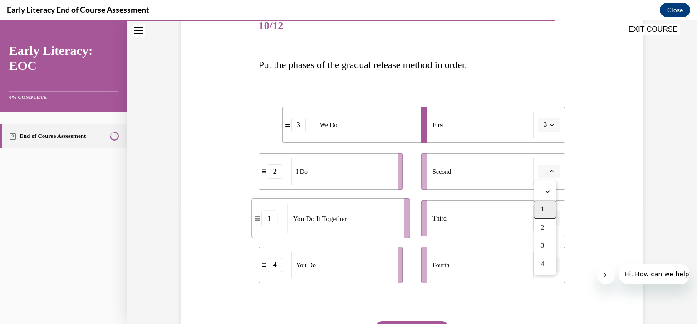
click at [547, 207] on div "1" at bounding box center [545, 210] width 23 height 18
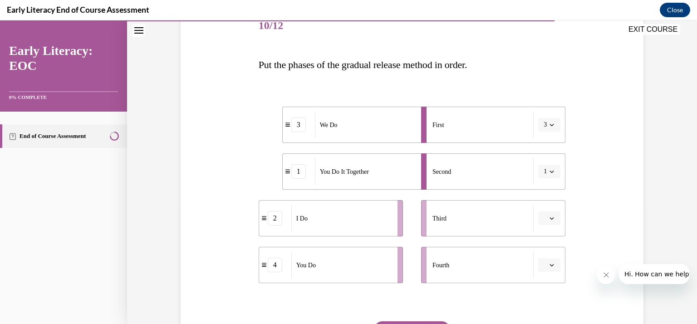
click at [550, 216] on icon "button" at bounding box center [552, 218] width 5 height 5
click at [543, 307] on span "4" at bounding box center [542, 310] width 3 height 7
click at [549, 264] on span "button" at bounding box center [552, 265] width 6 height 6
click at [545, 207] on div "2" at bounding box center [545, 208] width 23 height 18
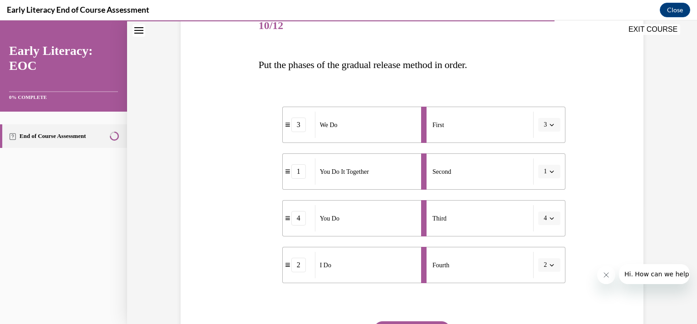
scroll to position [181, 0]
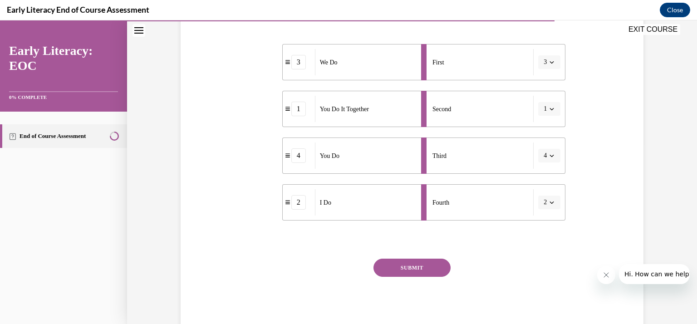
click at [402, 265] on button "SUBMIT" at bounding box center [412, 268] width 77 height 18
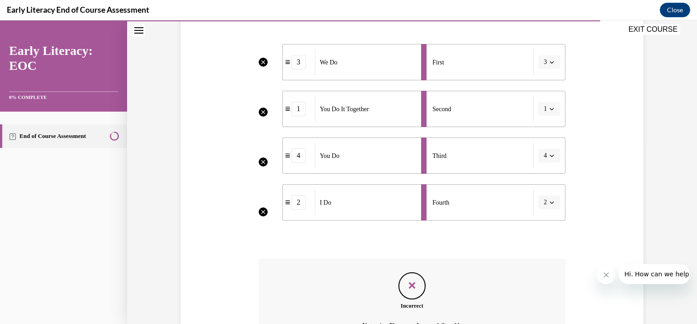
scroll to position [281, 0]
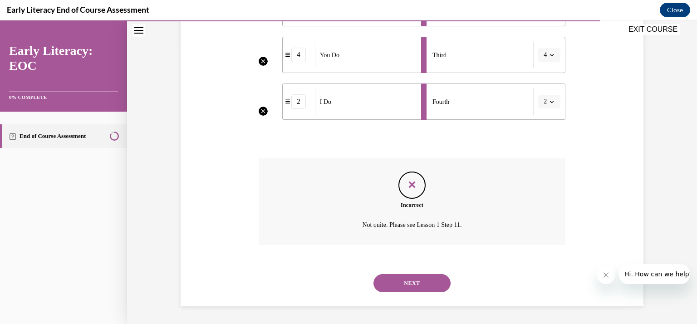
click at [426, 284] on button "NEXT" at bounding box center [412, 283] width 77 height 18
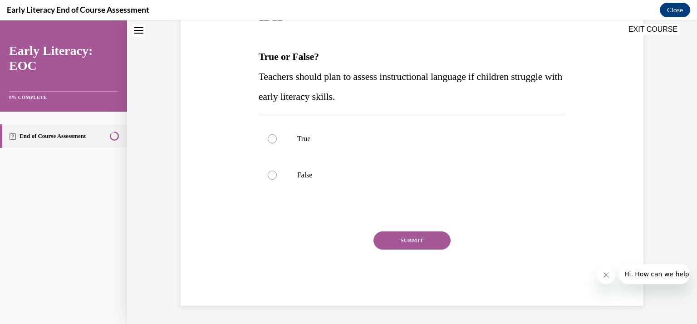
scroll to position [27, 0]
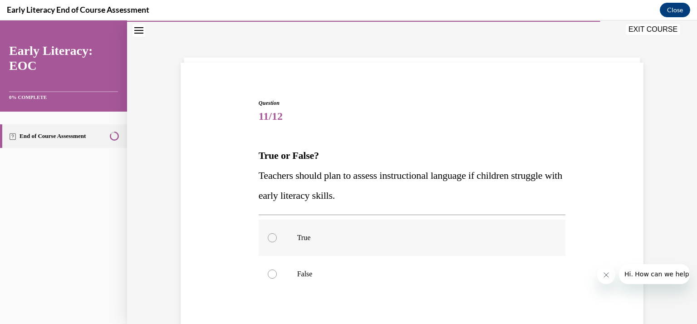
click at [269, 236] on div at bounding box center [272, 237] width 9 height 9
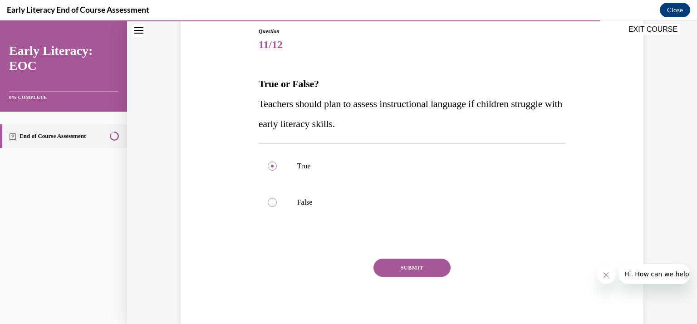
click at [402, 265] on button "SUBMIT" at bounding box center [412, 268] width 77 height 18
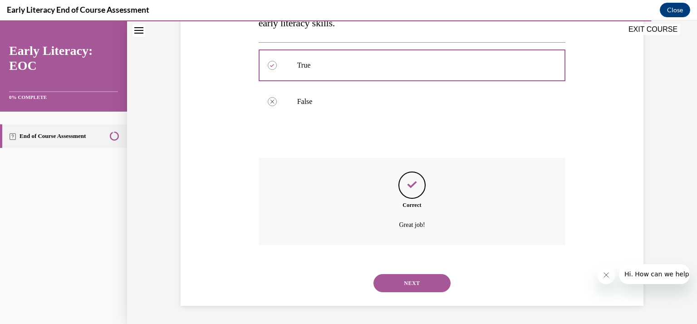
click at [415, 287] on button "NEXT" at bounding box center [412, 283] width 77 height 18
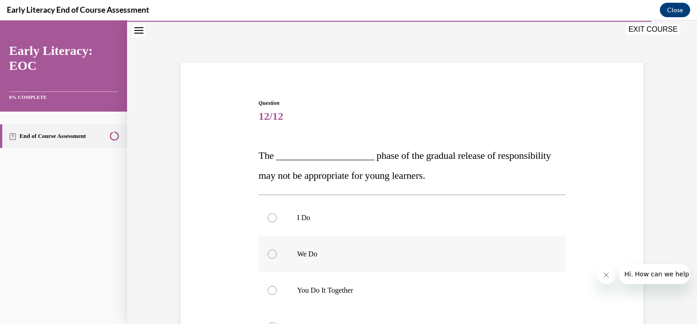
scroll to position [73, 0]
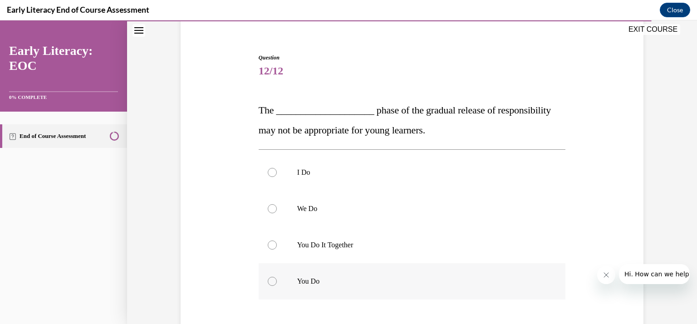
click at [270, 279] on div at bounding box center [272, 281] width 9 height 9
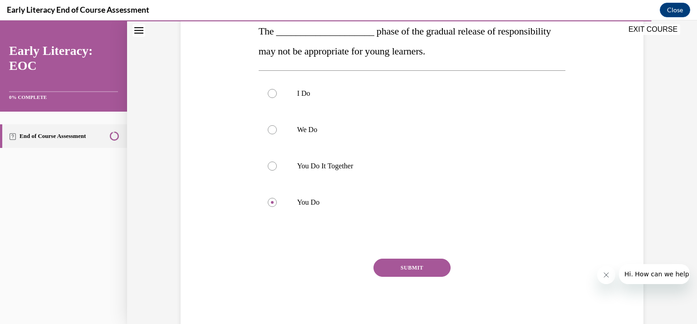
click at [411, 266] on button "SUBMIT" at bounding box center [412, 268] width 77 height 18
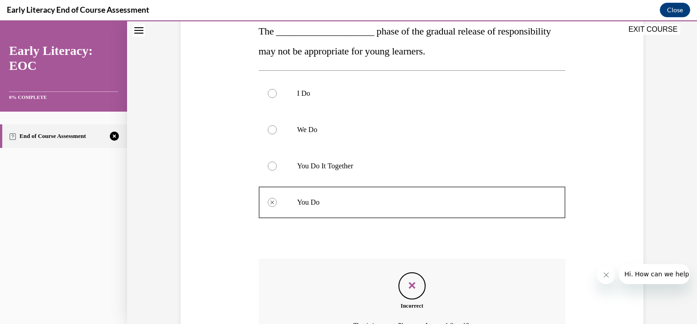
scroll to position [252, 0]
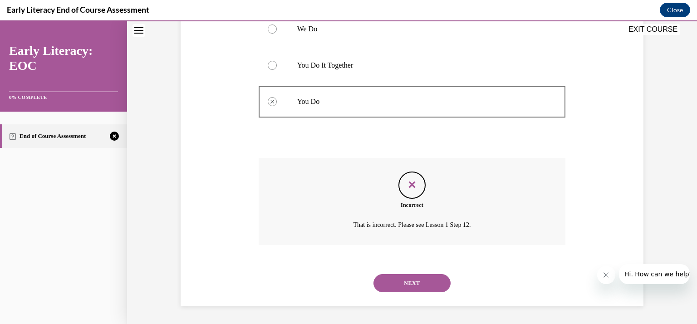
click at [397, 280] on button "NEXT" at bounding box center [412, 283] width 77 height 18
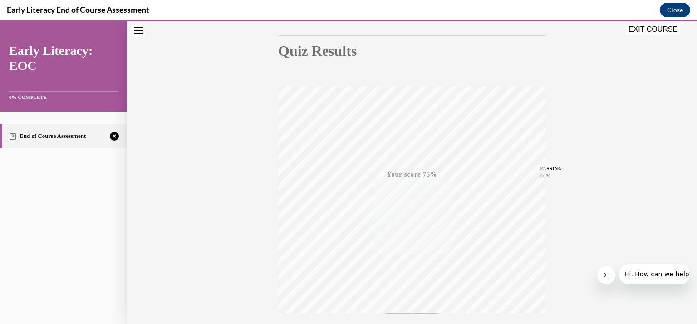
scroll to position [162, 0]
click at [404, 259] on div "TAKE AGAIN" at bounding box center [412, 262] width 32 height 21
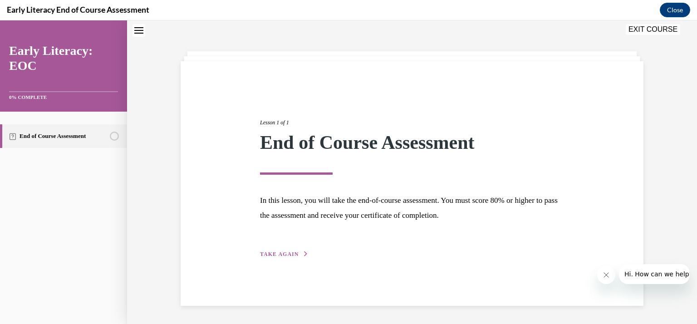
scroll to position [29, 0]
click at [268, 256] on span "TAKE AGAIN" at bounding box center [279, 254] width 39 height 6
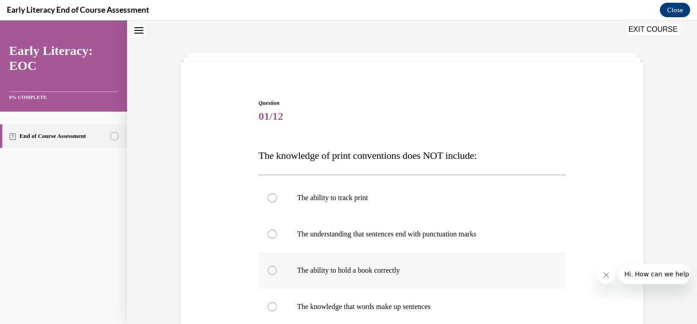
click at [271, 267] on div at bounding box center [272, 270] width 9 height 9
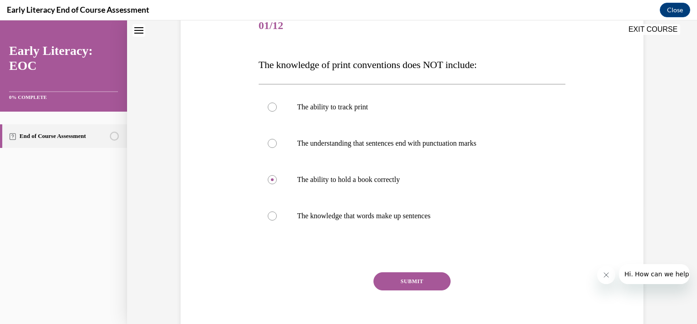
click at [410, 285] on button "SUBMIT" at bounding box center [412, 281] width 77 height 18
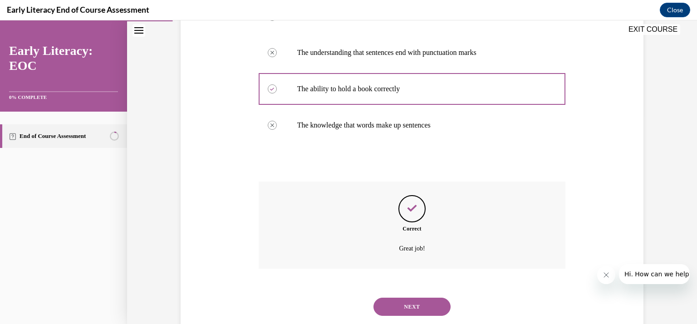
scroll to position [232, 0]
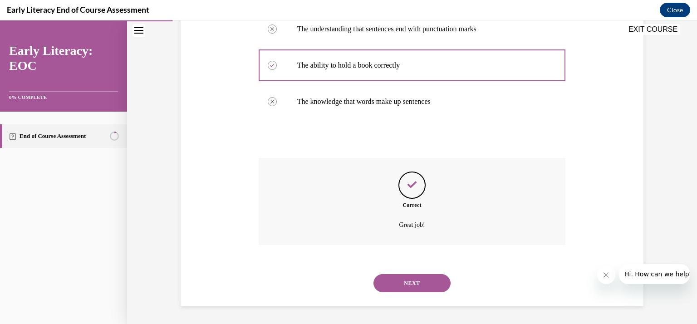
click at [394, 279] on button "NEXT" at bounding box center [412, 283] width 77 height 18
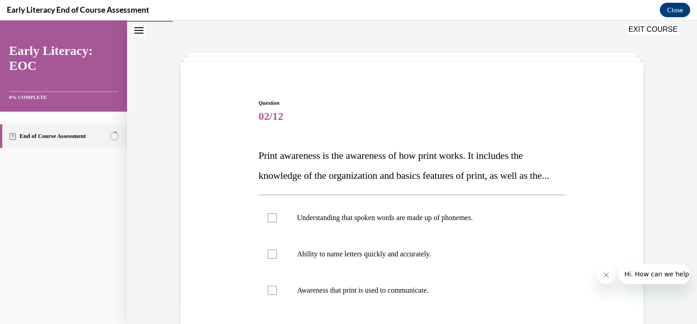
scroll to position [73, 0]
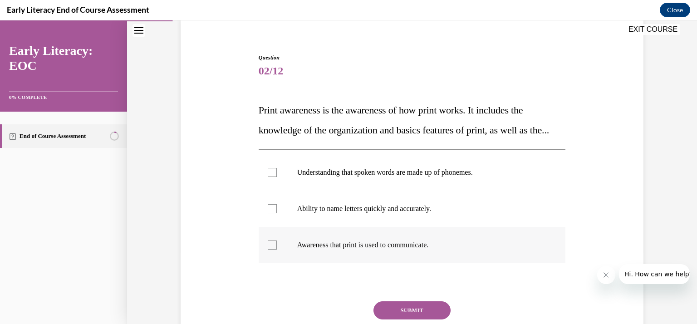
click at [269, 250] on div at bounding box center [272, 245] width 9 height 9
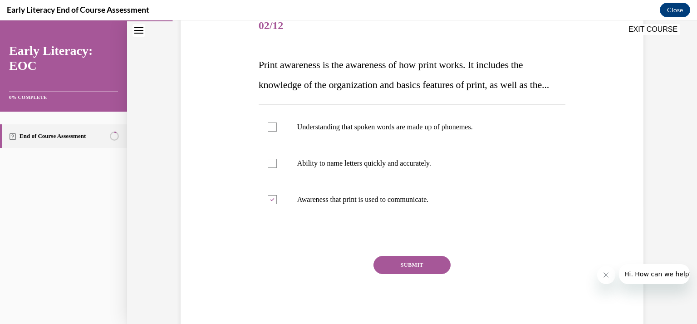
click at [405, 274] on button "SUBMIT" at bounding box center [412, 265] width 77 height 18
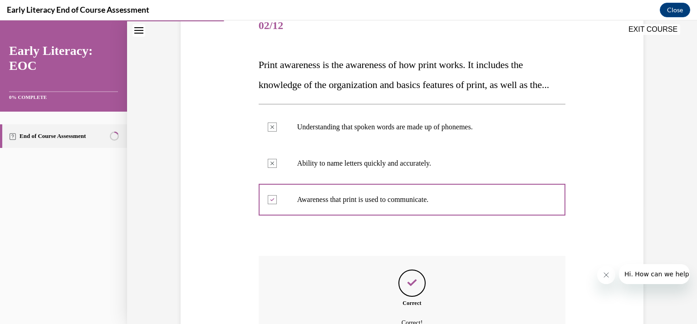
scroll to position [209, 0]
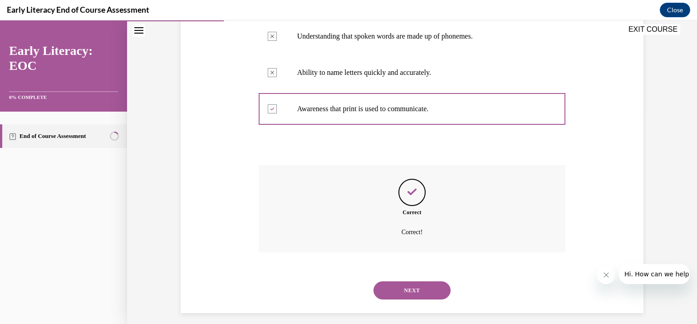
click at [395, 300] on button "NEXT" at bounding box center [412, 290] width 77 height 18
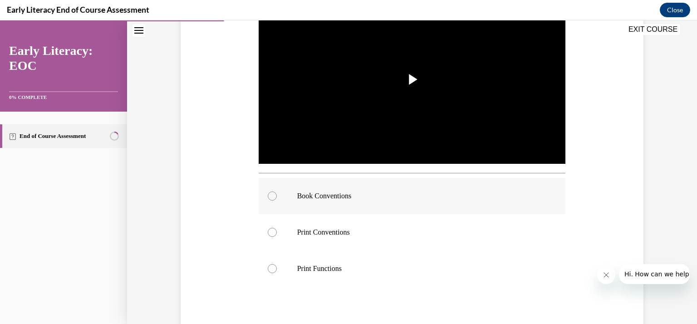
click at [268, 196] on div at bounding box center [272, 196] width 9 height 9
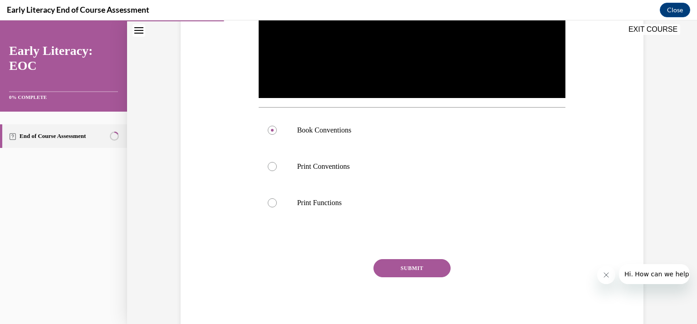
click at [425, 266] on button "SUBMIT" at bounding box center [412, 268] width 77 height 18
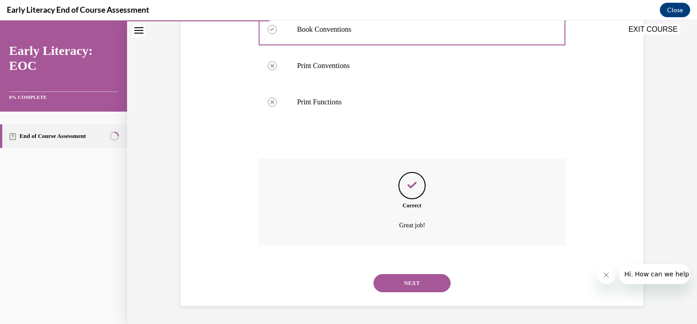
click at [438, 274] on button "NEXT" at bounding box center [412, 283] width 77 height 18
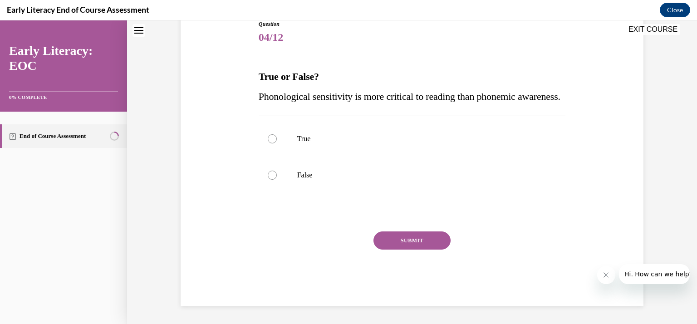
scroll to position [27, 0]
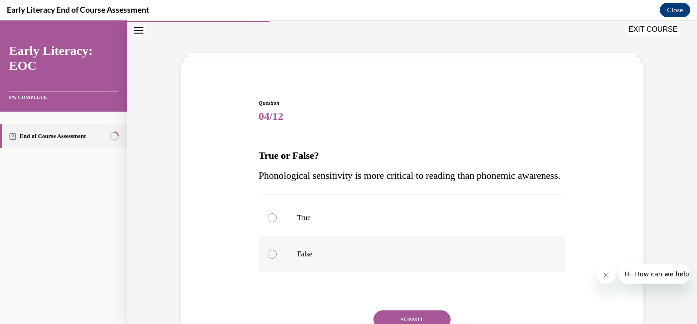
click at [268, 259] on div at bounding box center [272, 254] width 9 height 9
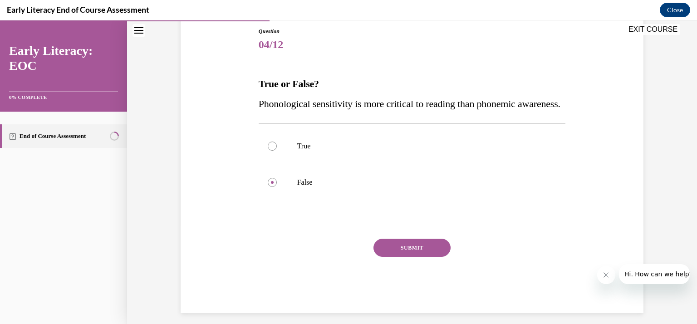
click at [432, 257] on button "SUBMIT" at bounding box center [412, 248] width 77 height 18
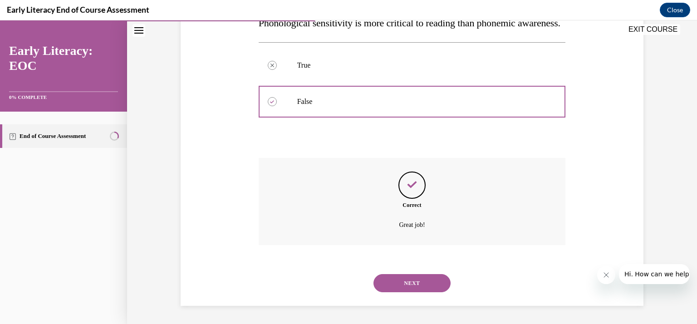
click at [401, 288] on button "NEXT" at bounding box center [412, 283] width 77 height 18
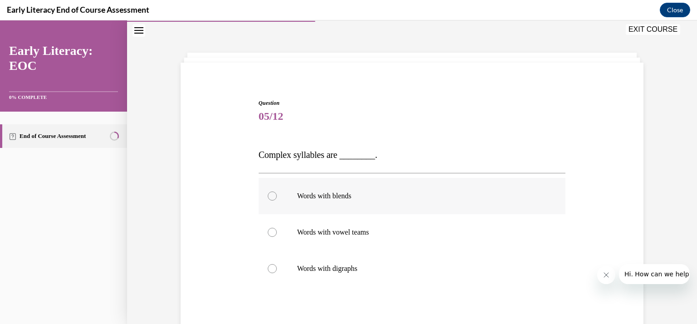
click at [268, 197] on div at bounding box center [272, 196] width 9 height 9
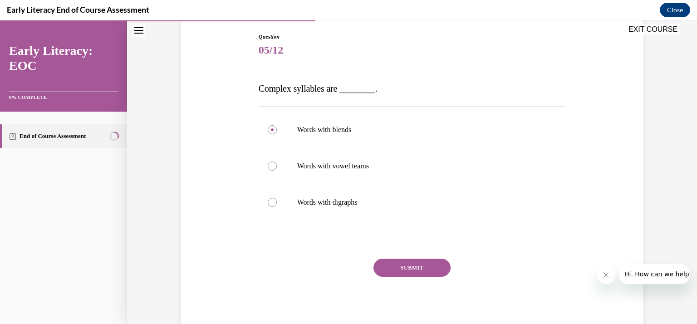
click at [420, 271] on button "SUBMIT" at bounding box center [412, 268] width 77 height 18
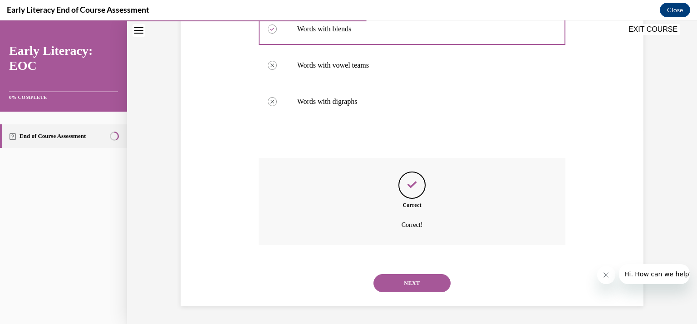
click at [423, 283] on button "NEXT" at bounding box center [412, 283] width 77 height 18
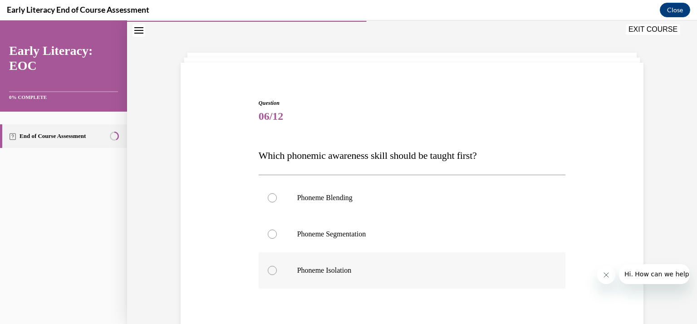
click at [272, 268] on div at bounding box center [272, 270] width 9 height 9
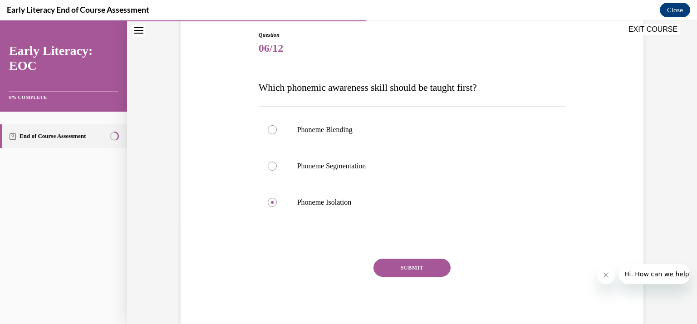
click at [418, 270] on button "SUBMIT" at bounding box center [412, 268] width 77 height 18
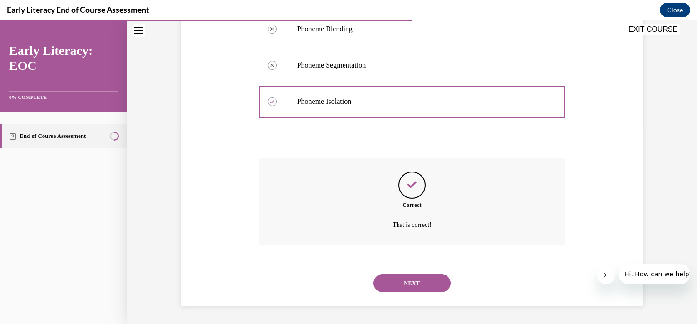
click at [428, 283] on button "NEXT" at bounding box center [412, 283] width 77 height 18
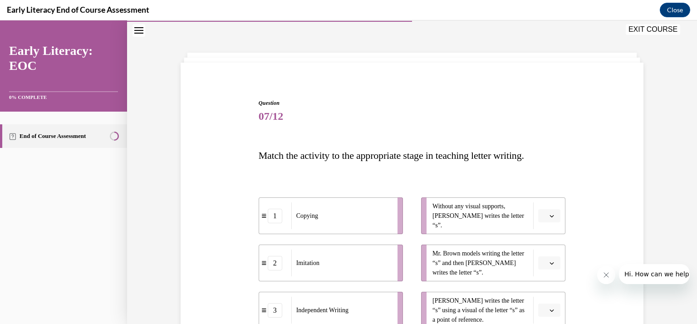
click at [551, 214] on span "button" at bounding box center [552, 216] width 6 height 6
click at [554, 295] on div "3" at bounding box center [545, 290] width 23 height 18
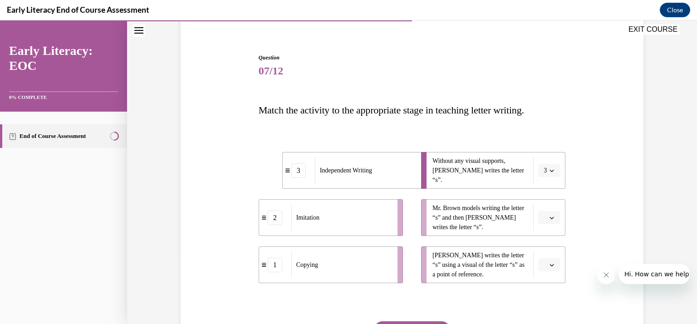
click at [544, 214] on span "Please select an option" at bounding box center [545, 217] width 3 height 9
click at [544, 274] on span "2" at bounding box center [542, 273] width 3 height 7
click at [550, 266] on icon "button" at bounding box center [552, 265] width 5 height 5
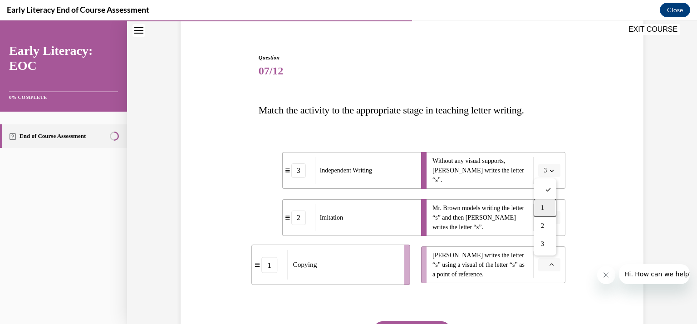
click at [543, 210] on span "1" at bounding box center [542, 207] width 3 height 7
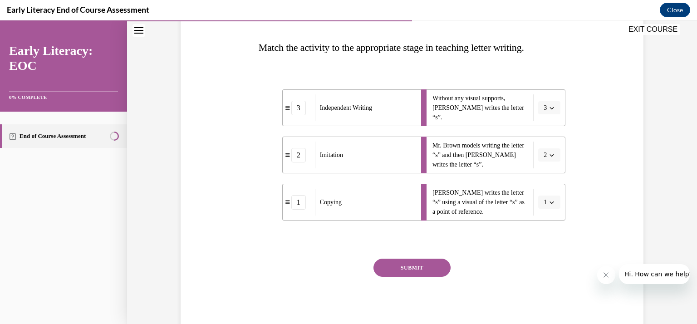
click at [426, 261] on button "SUBMIT" at bounding box center [412, 268] width 77 height 18
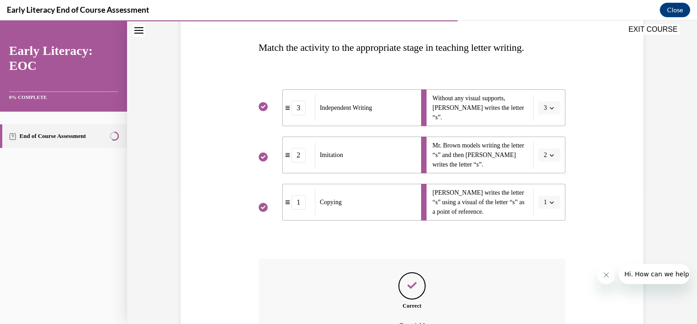
scroll to position [226, 0]
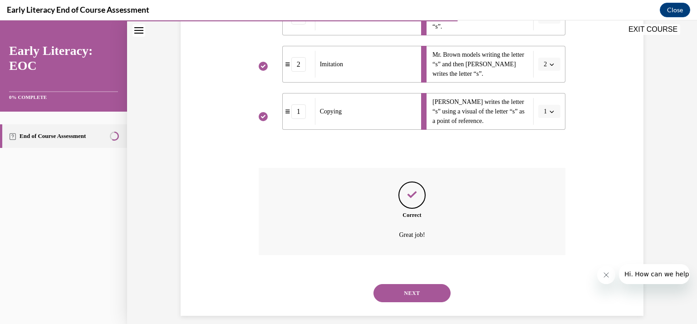
click at [418, 290] on button "NEXT" at bounding box center [412, 293] width 77 height 18
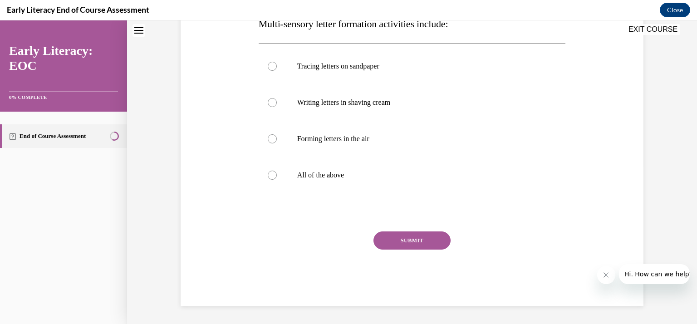
scroll to position [27, 0]
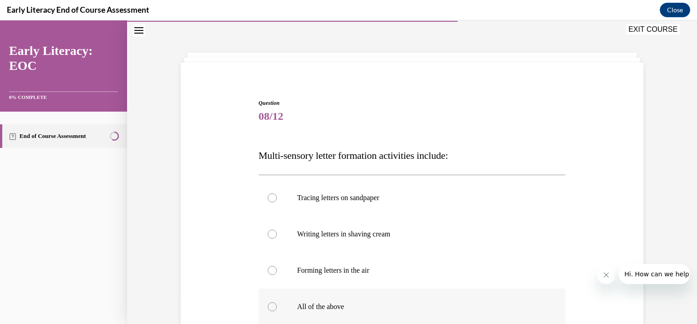
click at [271, 306] on div at bounding box center [272, 306] width 9 height 9
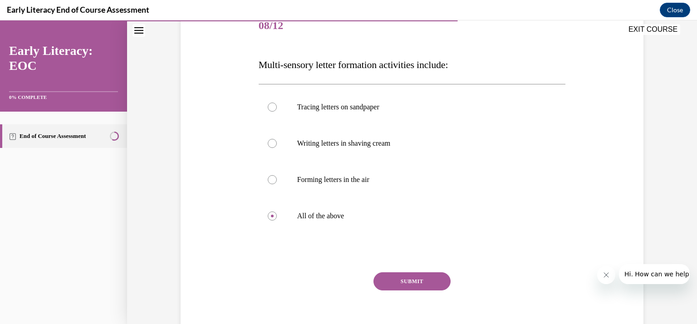
click at [395, 275] on button "SUBMIT" at bounding box center [412, 281] width 77 height 18
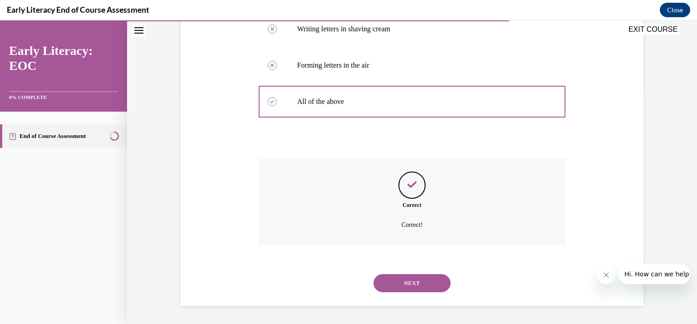
click at [394, 278] on button "NEXT" at bounding box center [412, 283] width 77 height 18
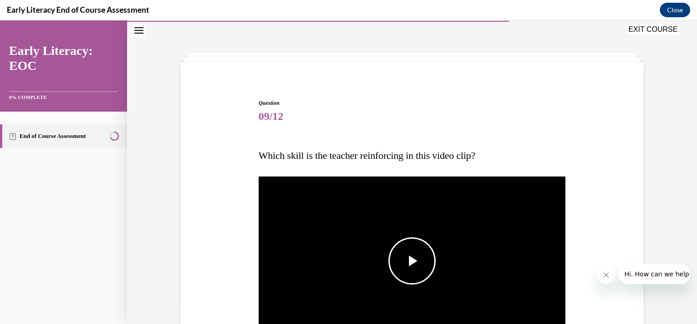
scroll to position [163, 0]
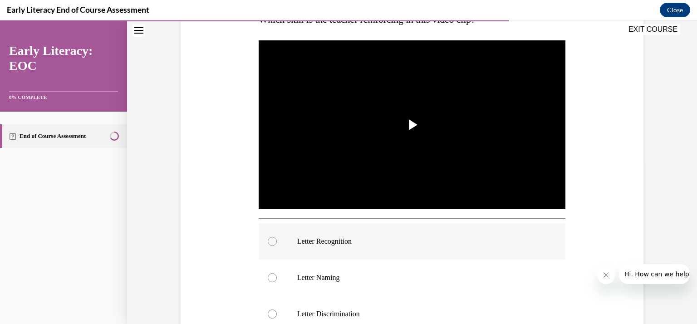
click at [268, 240] on div at bounding box center [272, 241] width 9 height 9
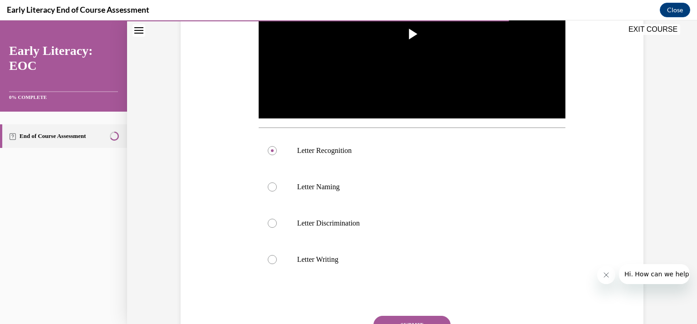
scroll to position [300, 0]
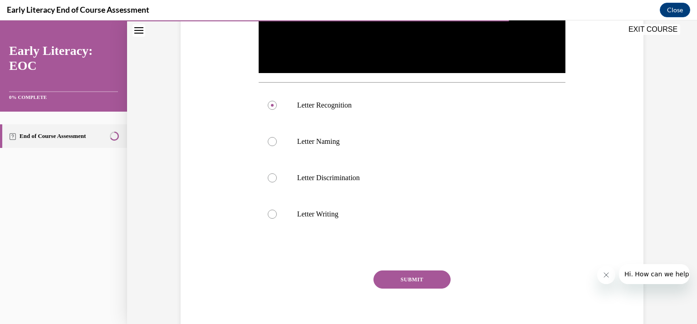
click at [406, 272] on button "SUBMIT" at bounding box center [412, 279] width 77 height 18
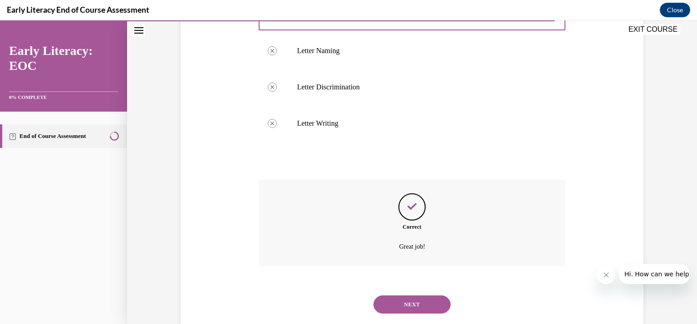
click at [406, 299] on button "NEXT" at bounding box center [412, 304] width 77 height 18
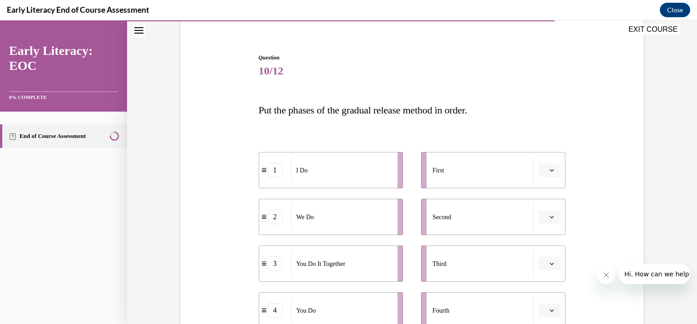
scroll to position [118, 0]
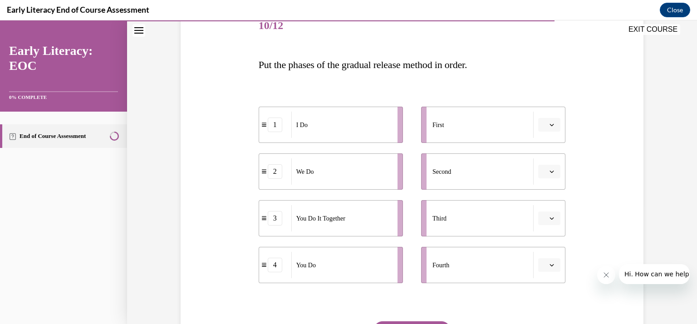
click at [551, 123] on span "button" at bounding box center [552, 125] width 6 height 6
click at [546, 167] on div "1" at bounding box center [545, 163] width 23 height 18
click at [546, 166] on button "button" at bounding box center [549, 172] width 22 height 14
click at [547, 219] on div "2" at bounding box center [545, 228] width 23 height 18
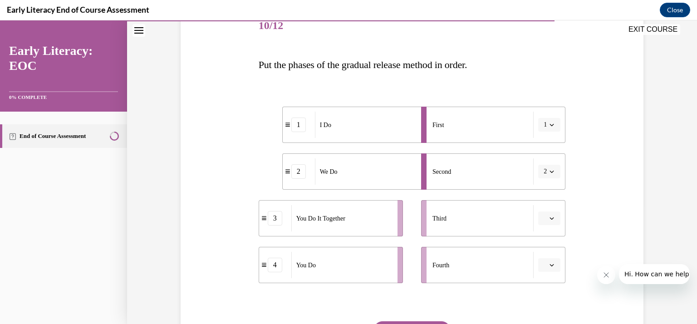
click at [550, 218] on icon "button" at bounding box center [552, 218] width 5 height 5
click at [546, 289] on div "3" at bounding box center [545, 293] width 23 height 18
click at [551, 263] on span "button" at bounding box center [552, 265] width 6 height 6
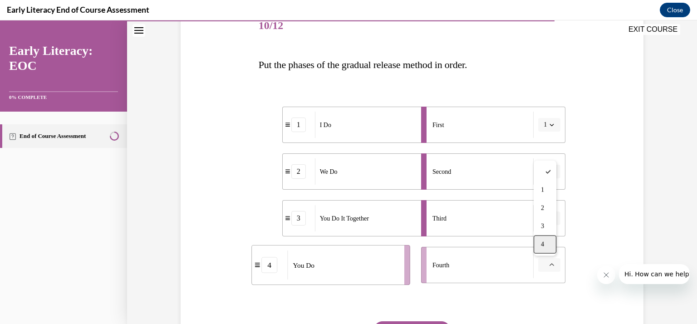
click at [547, 243] on div "4" at bounding box center [545, 245] width 23 height 18
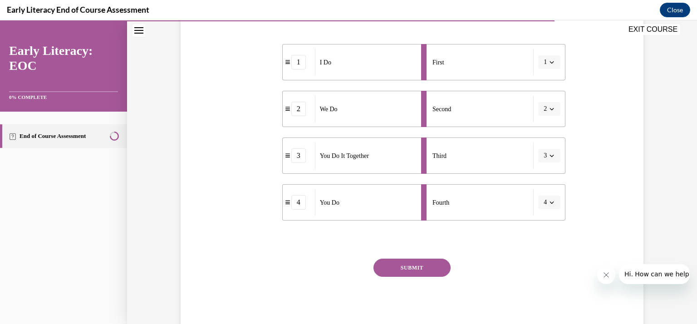
click at [421, 268] on button "SUBMIT" at bounding box center [412, 268] width 77 height 18
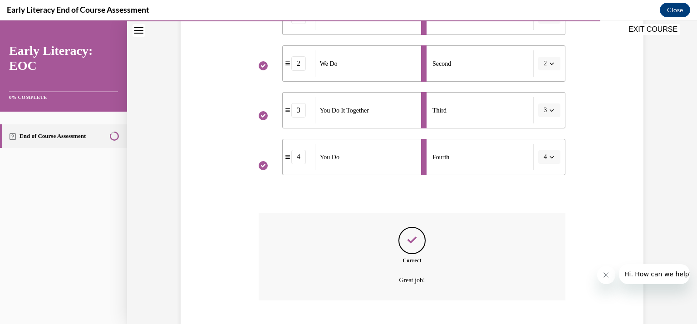
scroll to position [281, 0]
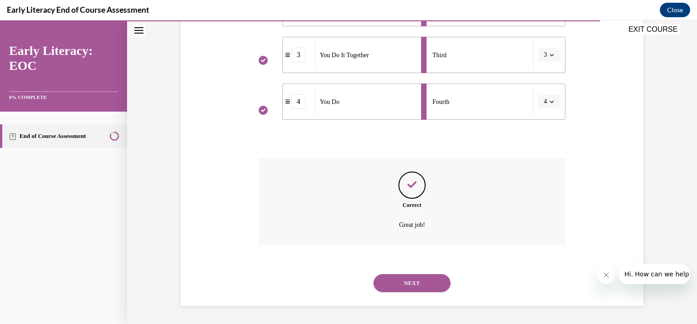
click at [405, 275] on button "NEXT" at bounding box center [412, 283] width 77 height 18
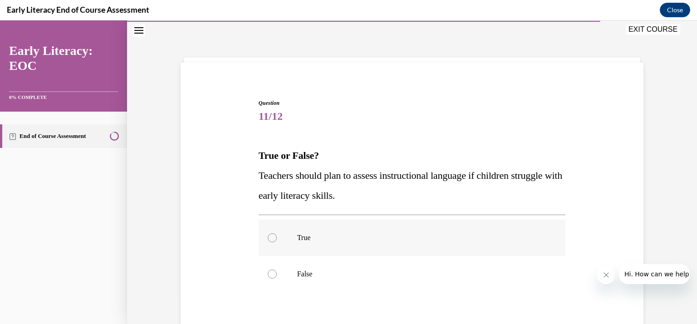
click at [268, 235] on div at bounding box center [272, 237] width 9 height 9
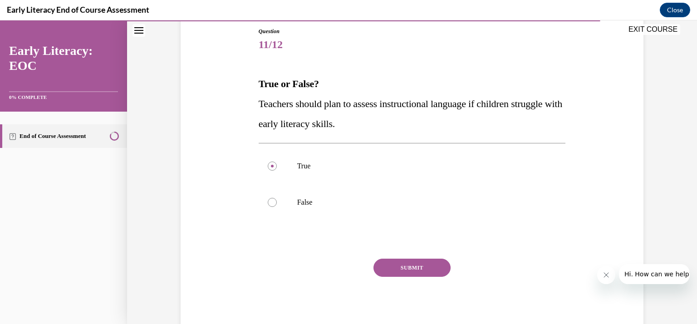
click at [402, 266] on button "SUBMIT" at bounding box center [412, 268] width 77 height 18
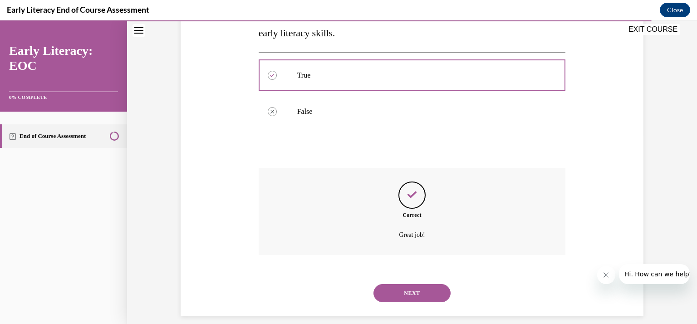
scroll to position [200, 0]
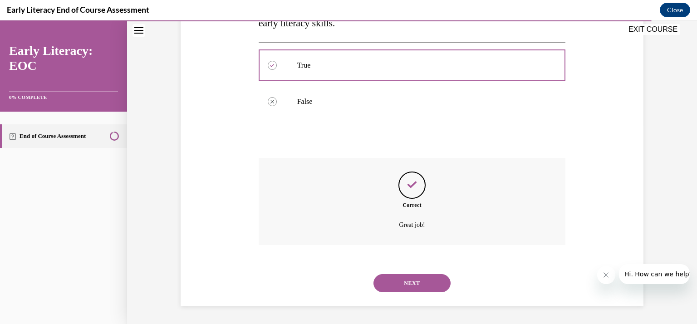
click at [403, 283] on button "NEXT" at bounding box center [412, 283] width 77 height 18
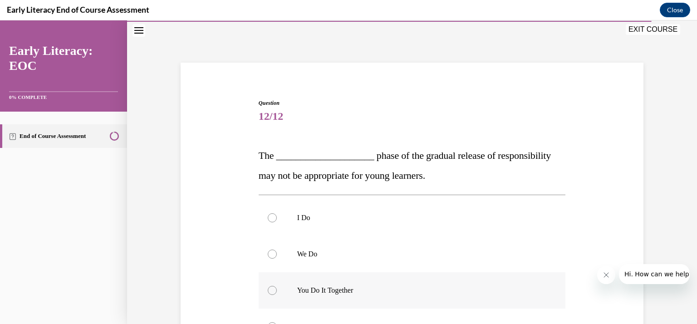
scroll to position [118, 0]
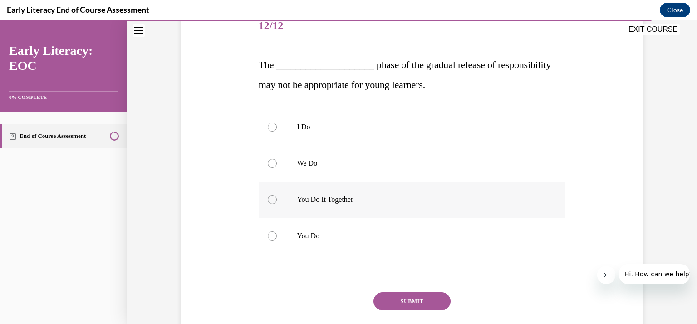
click at [268, 201] on div at bounding box center [272, 199] width 9 height 9
click at [402, 297] on button "SUBMIT" at bounding box center [412, 301] width 77 height 18
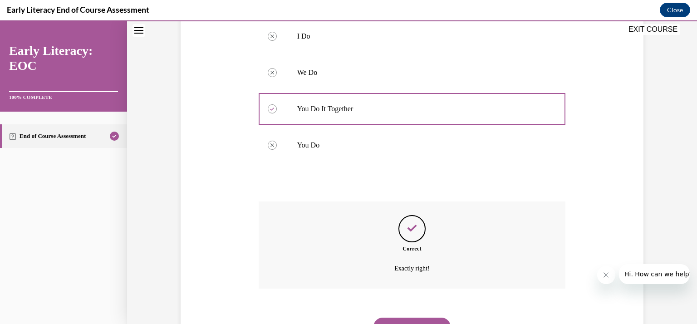
scroll to position [252, 0]
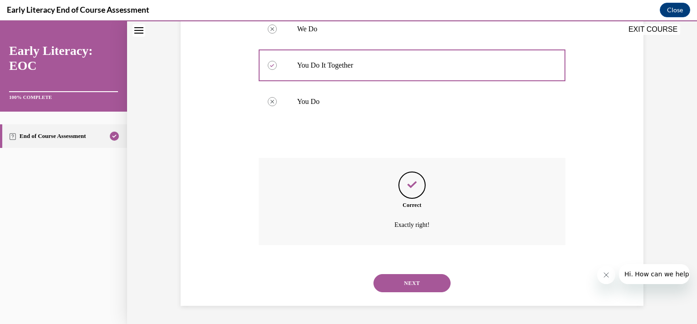
click at [425, 285] on button "NEXT" at bounding box center [412, 283] width 77 height 18
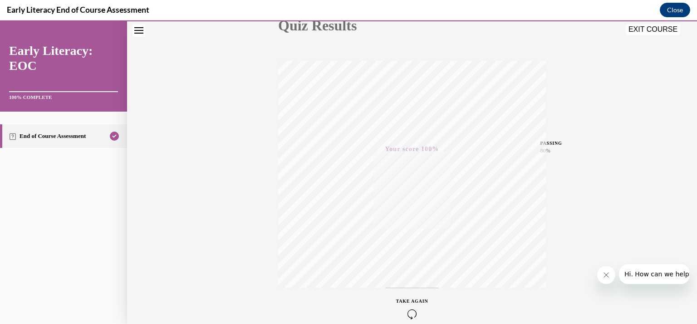
scroll to position [25, 0]
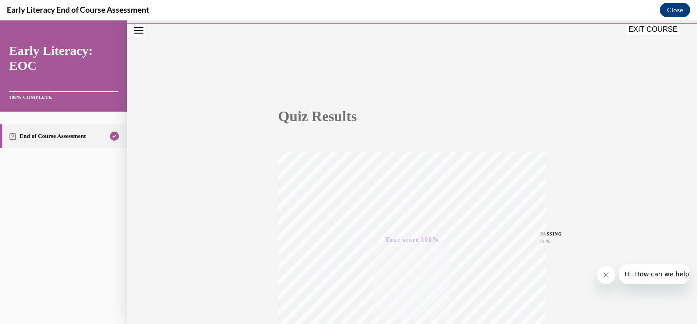
click at [650, 29] on button "EXIT COURSE" at bounding box center [653, 29] width 54 height 11
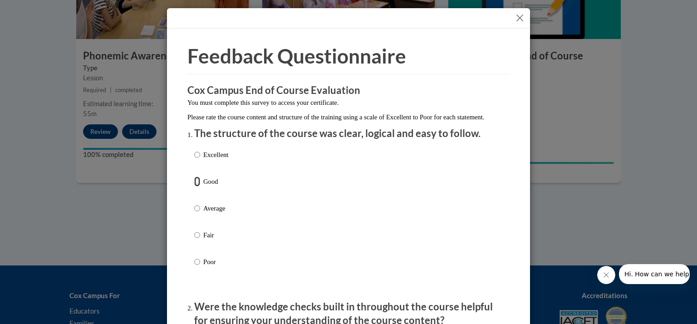
click at [194, 187] on input "Good" at bounding box center [197, 182] width 6 height 10
radio input "true"
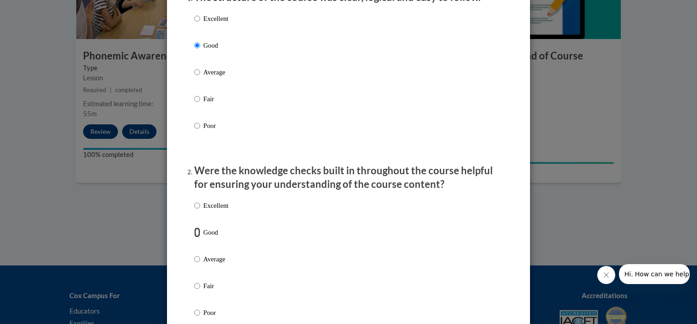
click at [195, 237] on input "Good" at bounding box center [197, 232] width 6 height 10
radio input "true"
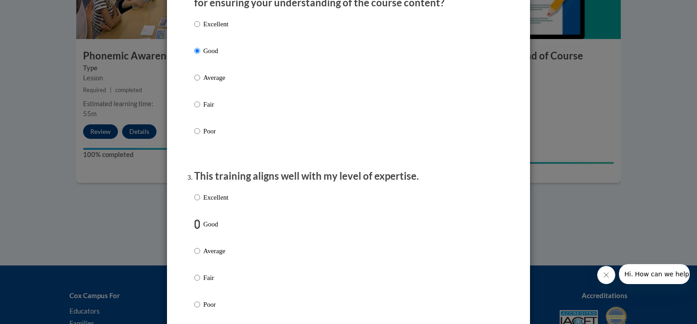
click at [195, 229] on input "Good" at bounding box center [197, 224] width 6 height 10
radio input "true"
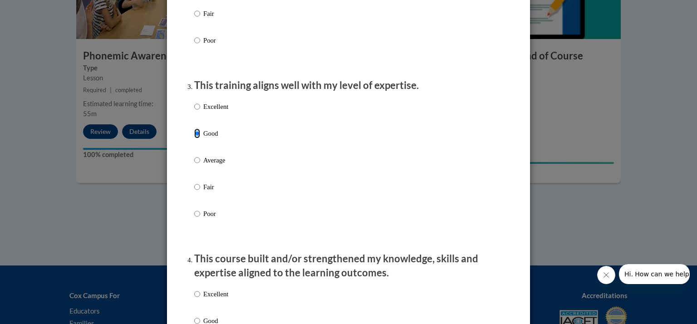
scroll to position [499, 0]
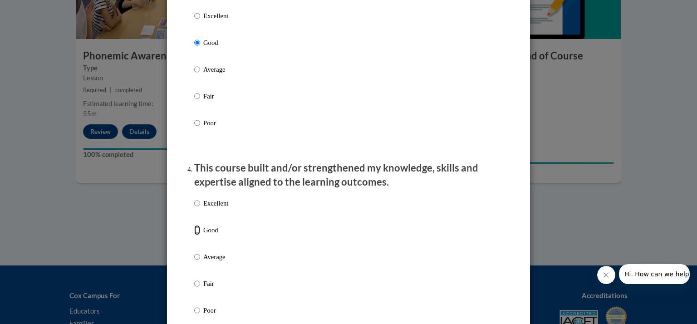
click at [194, 235] on input "Good" at bounding box center [197, 230] width 6 height 10
radio input "true"
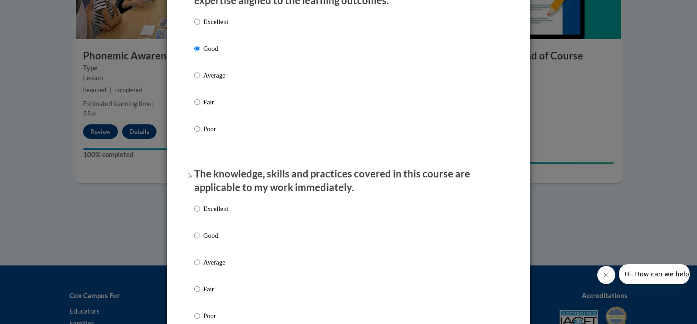
click at [190, 245] on ol "The structure of the course was clear, logical and easy to follow. Excellent Go…" at bounding box center [348, 308] width 322 height 1725
click at [194, 241] on input "Good" at bounding box center [197, 236] width 6 height 10
radio input "true"
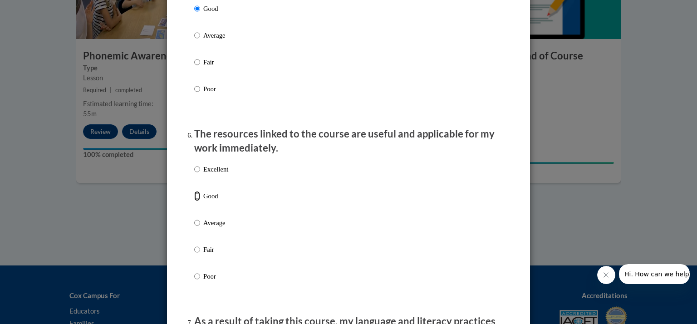
click at [194, 201] on input "Good" at bounding box center [197, 196] width 6 height 10
radio input "true"
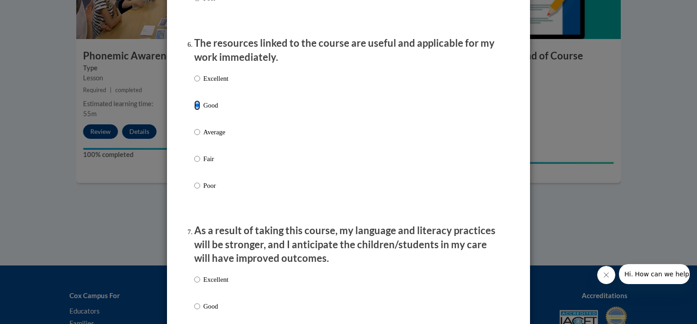
scroll to position [1044, 0]
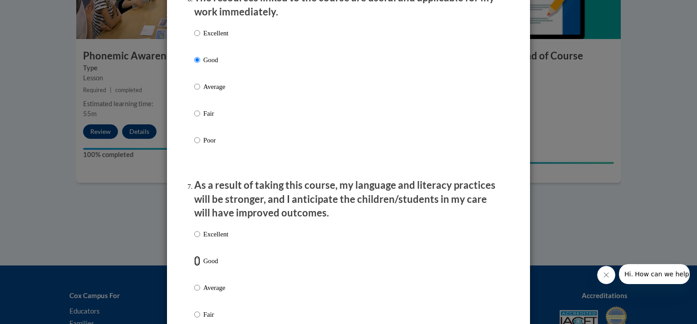
click at [194, 266] on input "Good" at bounding box center [197, 261] width 6 height 10
radio input "true"
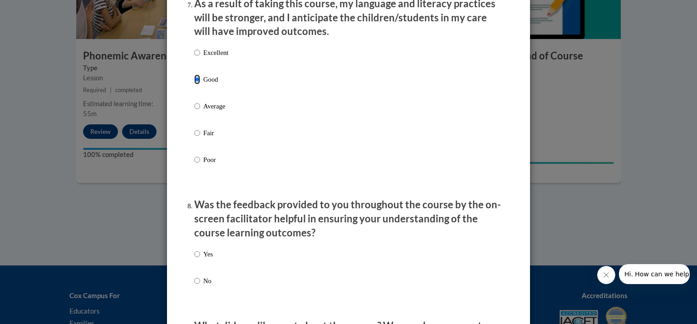
scroll to position [1271, 0]
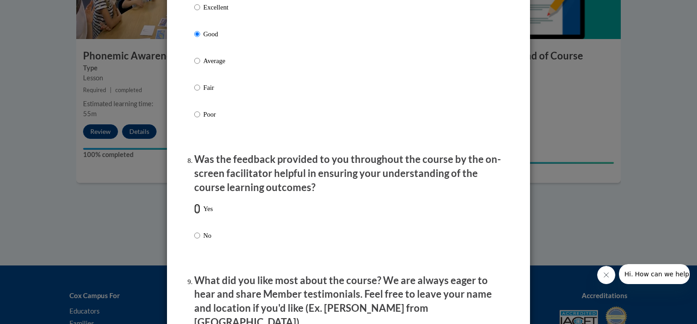
click at [194, 214] on input "Yes" at bounding box center [197, 209] width 6 height 10
radio input "true"
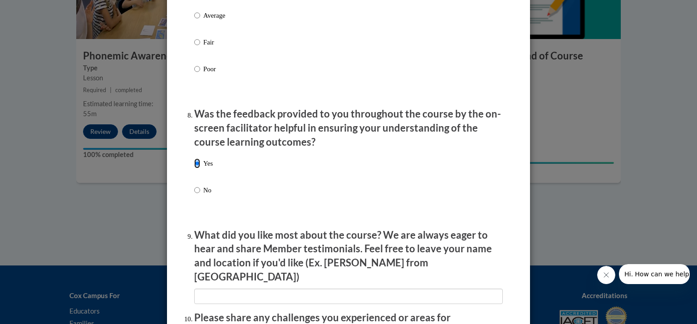
scroll to position [1407, 0]
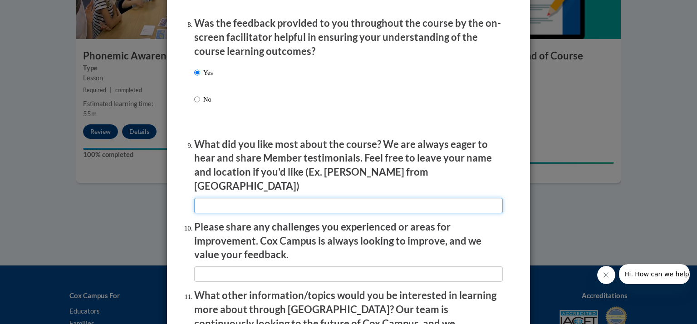
click at [203, 203] on input "textbox" at bounding box center [348, 205] width 309 height 15
type input "-"
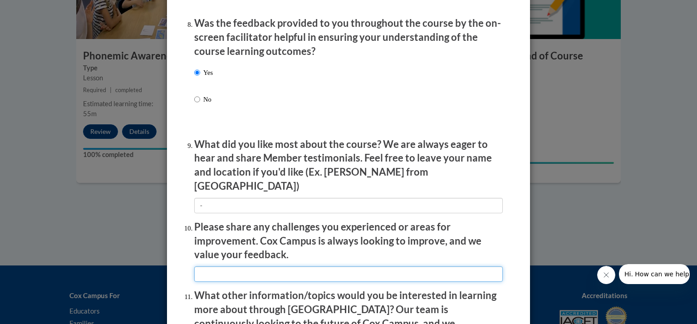
click at [211, 266] on input "textbox" at bounding box center [348, 273] width 309 height 15
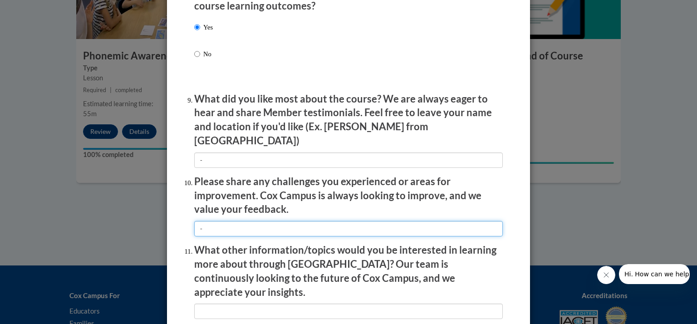
scroll to position [1498, 0]
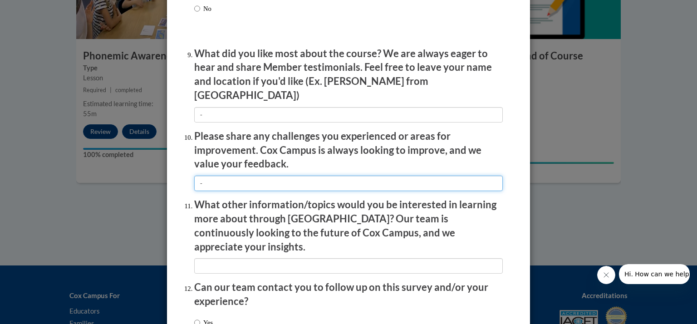
type input "-"
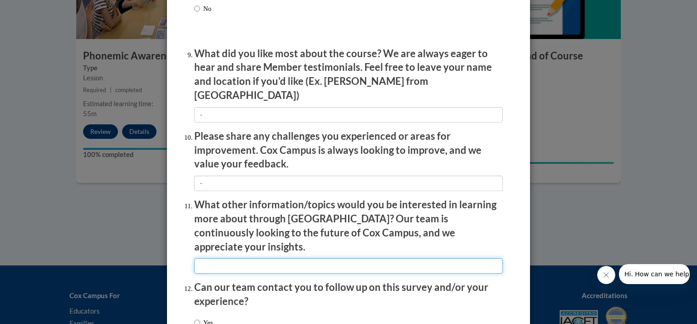
click at [218, 258] on input "textbox" at bounding box center [348, 265] width 309 height 15
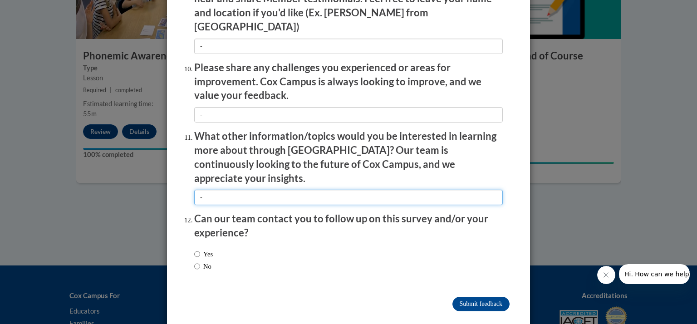
type input "-"
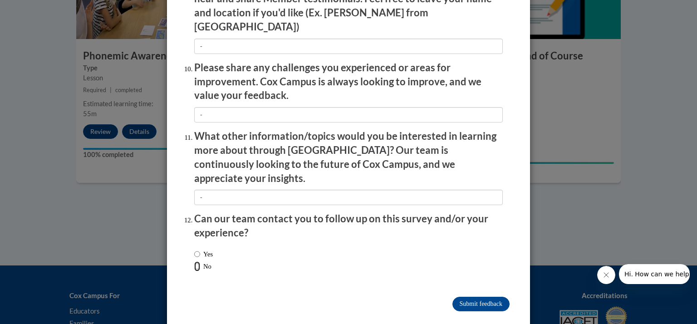
click at [195, 261] on input "No" at bounding box center [197, 266] width 6 height 10
radio input "true"
click at [476, 297] on input "Submit feedback" at bounding box center [480, 304] width 57 height 15
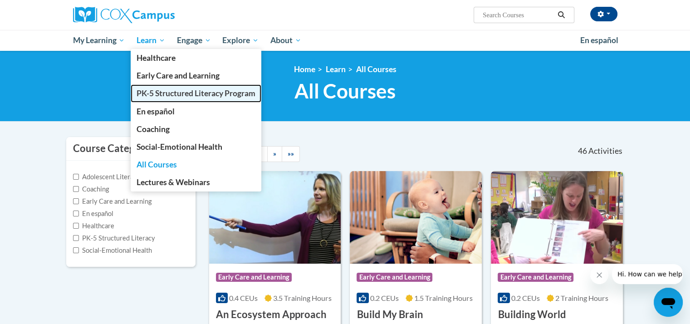
click at [182, 91] on span "PK-5 Structured Literacy Program" at bounding box center [196, 94] width 119 height 10
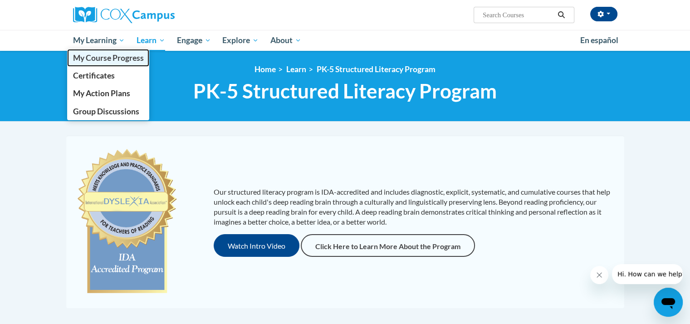
click at [101, 56] on span "My Course Progress" at bounding box center [108, 58] width 71 height 10
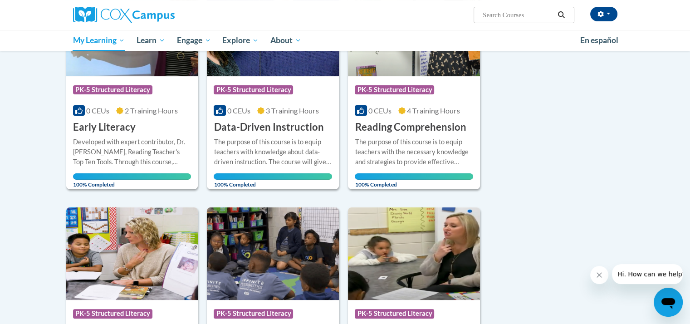
scroll to position [45, 0]
